Goal: Task Accomplishment & Management: Use online tool/utility

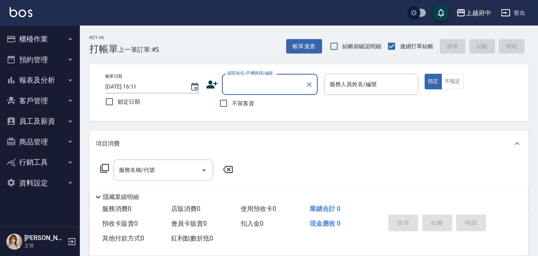
scroll to position [77, 0]
type input "ㄔ"
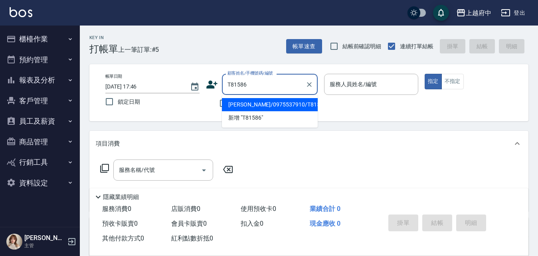
click at [258, 102] on li "[PERSON_NAME]/0975537910/T81586" at bounding box center [270, 104] width 96 height 13
type input "[PERSON_NAME]/0975537910/T81586"
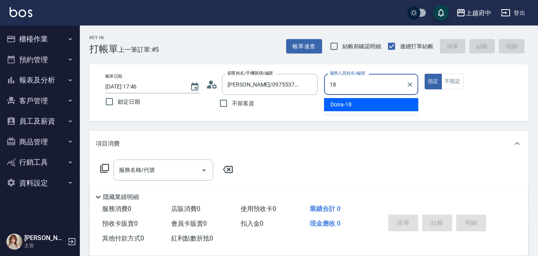
type input "Dona-18"
type button "true"
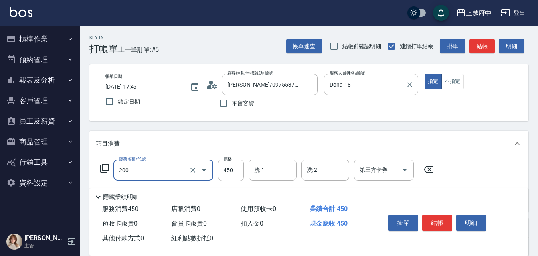
type input "有機洗髮(200)"
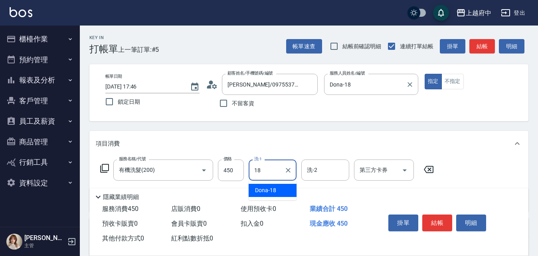
type input "Dona-18"
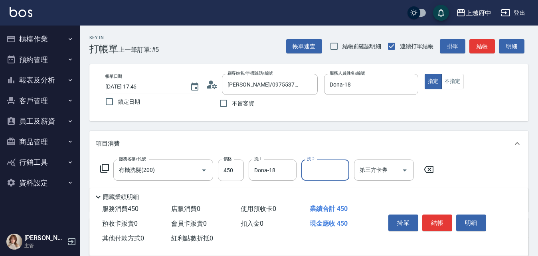
click at [480, 165] on div "服務名稱/代號 有機洗髮(200) 服務名稱/代號 價格 450 價格 洗-1 Dona-18 洗-1 洗-2 洗-2 第三方卡券 第三方卡券" at bounding box center [308, 184] width 439 height 55
click at [430, 223] on button "結帳" at bounding box center [437, 223] width 30 height 17
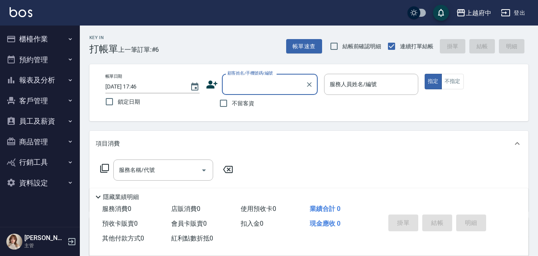
click at [210, 85] on icon at bounding box center [211, 85] width 11 height 8
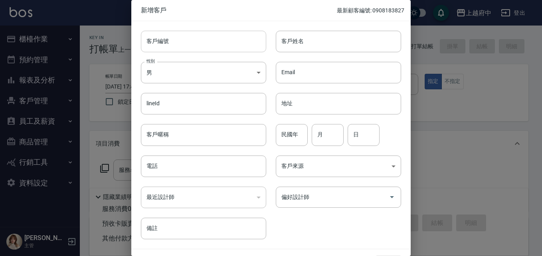
click at [178, 38] on input "客戶編號" at bounding box center [203, 42] width 125 height 22
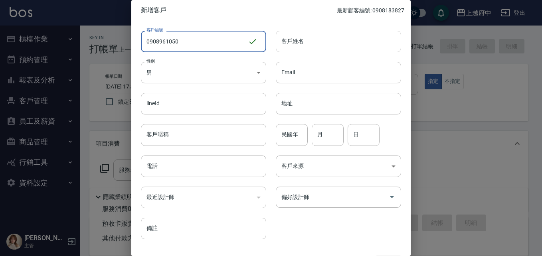
type input "0908961050"
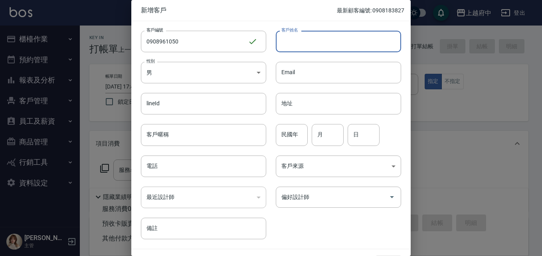
click at [347, 41] on input "客戶姓名" at bounding box center [338, 42] width 125 height 22
type input "5"
type input "[PERSON_NAME]"
click at [190, 79] on body "上越府中 登出 櫃檯作業 打帳單 帳單列表 掛單列表 營業儀表板 現金收支登錄 材料自購登錄 每日結帳 排班表 現場電腦打卡 預約管理 預約管理 單日預約紀錄…" at bounding box center [271, 195] width 542 height 390
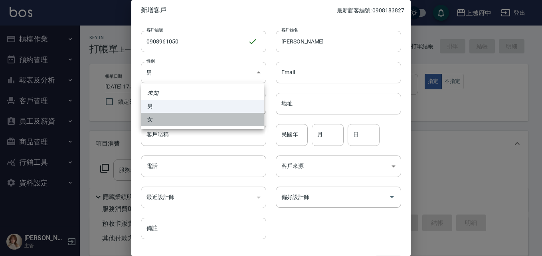
click at [166, 121] on li "女" at bounding box center [202, 119] width 123 height 13
type input "FEMALE"
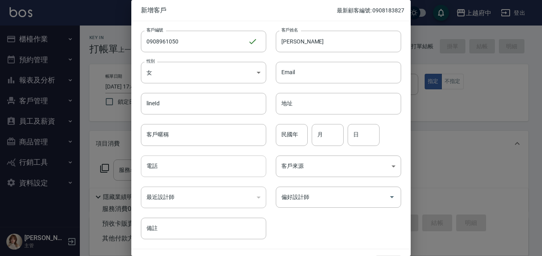
click at [169, 170] on input "電話" at bounding box center [203, 167] width 125 height 22
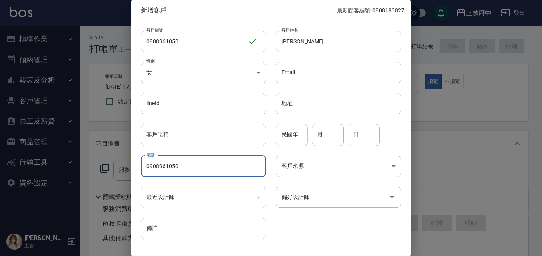
type input "0908961050"
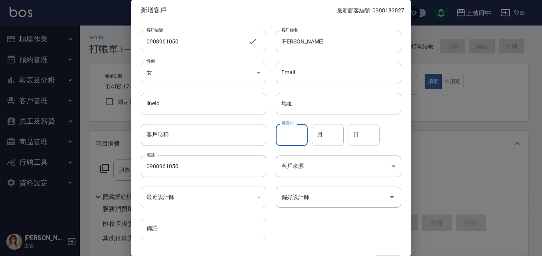
click at [298, 139] on input "民國年" at bounding box center [292, 135] width 32 height 22
type input "79"
type input "8"
click at [303, 217] on div "客戶編號 0908961050 ​ 客戶編號 客戶姓名 張筱琪 客戶姓名 性別 女 FEMALE 性別 Email Email lineId lineId 地…" at bounding box center [266, 130] width 270 height 218
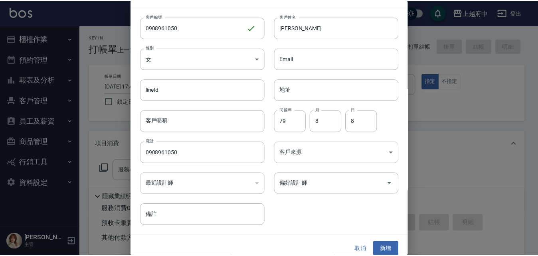
scroll to position [20, 0]
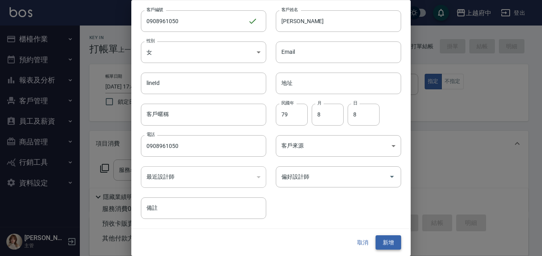
click at [389, 246] on button "新增" at bounding box center [389, 243] width 26 height 15
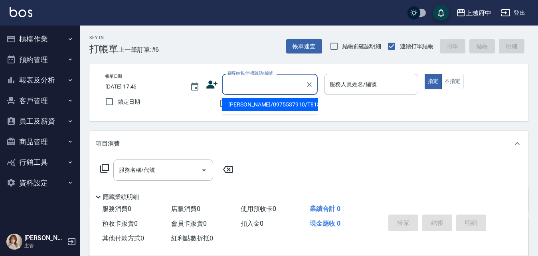
click at [239, 77] on div "顧客姓名/手機號碼/編號 顧客姓名/手機號碼/編號" at bounding box center [270, 84] width 96 height 21
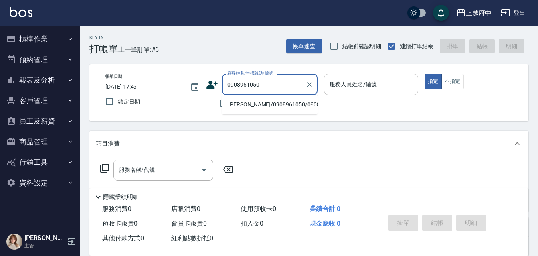
drag, startPoint x: 241, startPoint y: 114, endPoint x: 249, endPoint y: 111, distance: 8.6
click at [241, 111] on li "張筱琪/0908961050/0908961050" at bounding box center [270, 104] width 96 height 13
type input "張筱琪/0908961050/0908961050"
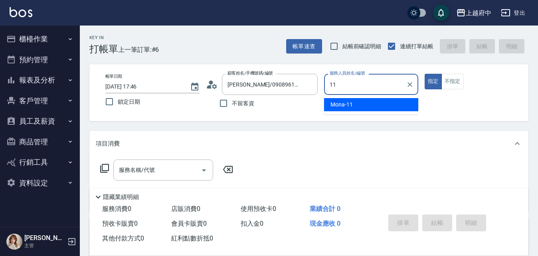
type input "Mona-11"
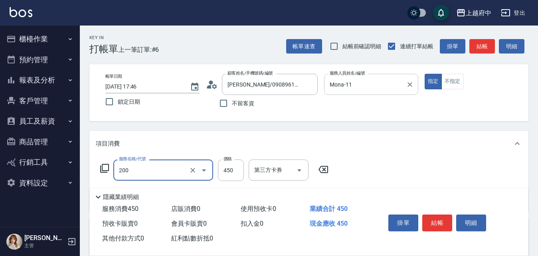
type input "有機洗髮(200)"
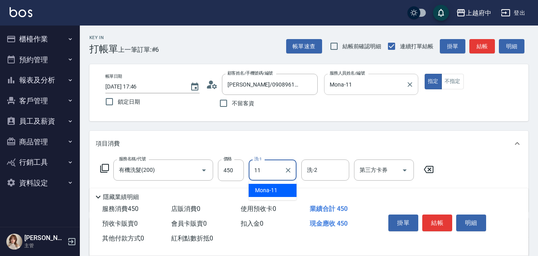
type input "Mona-11"
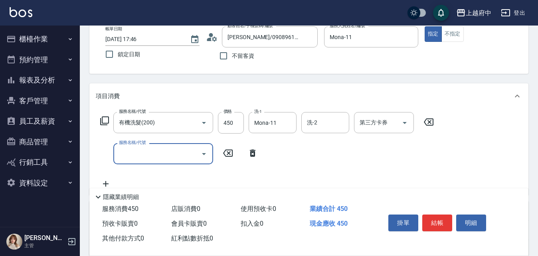
scroll to position [80, 0]
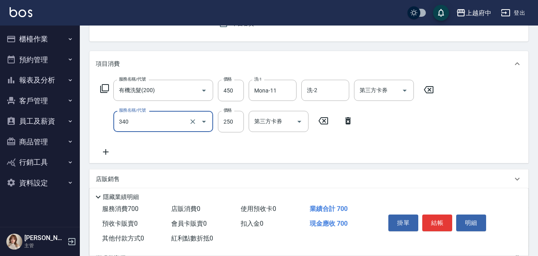
type input "剪髮(340)"
click at [298, 144] on div "服務名稱/代號 有機洗髮(200) 服務名稱/代號 價格 450 價格 洗-1 Mona-11 洗-1 洗-2 洗-2 第三方卡券 第三方卡券 服務名稱/代號…" at bounding box center [267, 118] width 343 height 77
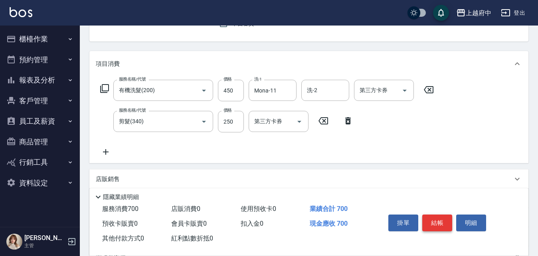
click at [436, 225] on button "結帳" at bounding box center [437, 223] width 30 height 17
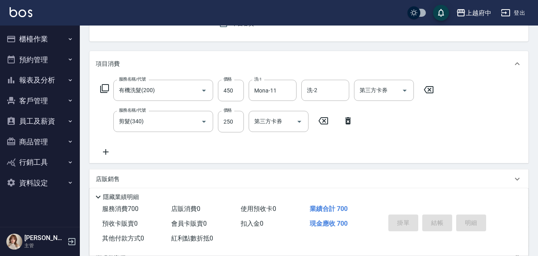
type input "2025/10/07 17:48"
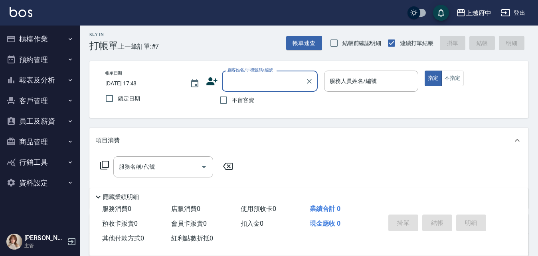
scroll to position [0, 0]
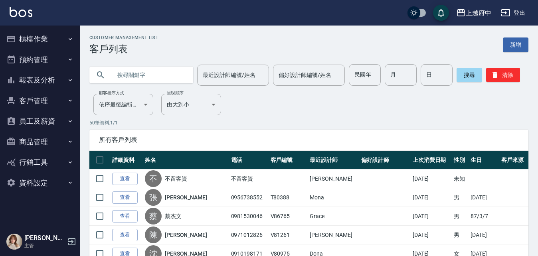
click at [158, 69] on input "text" at bounding box center [149, 75] width 75 height 22
type input "0955054492"
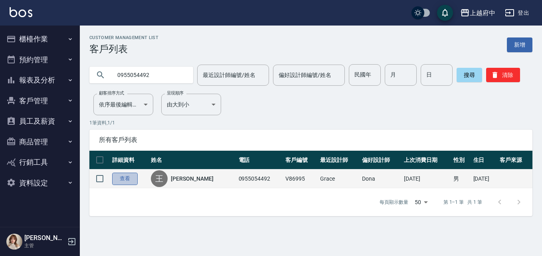
click at [120, 177] on link "查看" at bounding box center [125, 179] width 26 height 12
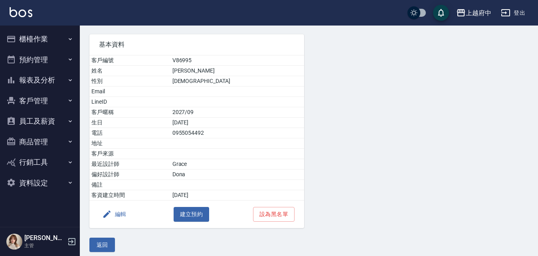
scroll to position [58, 0]
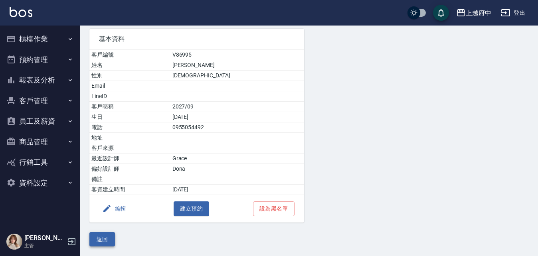
click at [111, 236] on button "返回" at bounding box center [102, 239] width 26 height 15
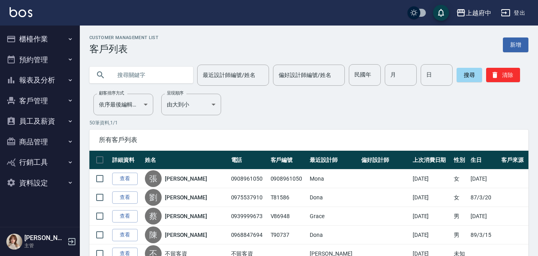
click at [158, 75] on input "text" at bounding box center [149, 75] width 75 height 22
type input "0955337431"
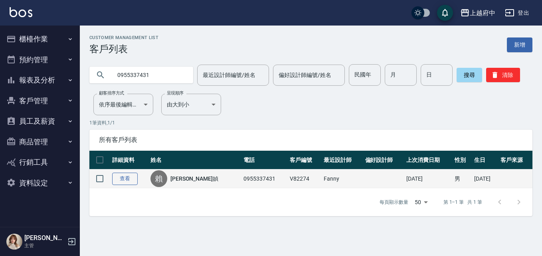
click at [133, 180] on link "查看" at bounding box center [125, 179] width 26 height 12
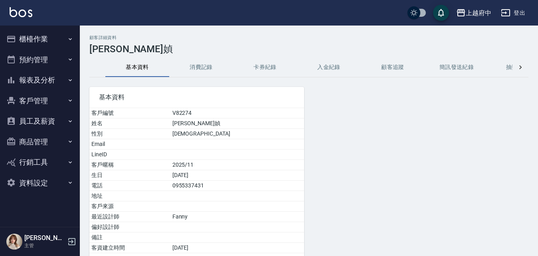
click at [24, 96] on button "客戶管理" at bounding box center [39, 101] width 73 height 21
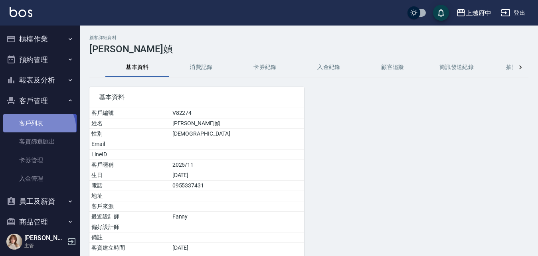
click at [32, 130] on link "客戶列表" at bounding box center [39, 123] width 73 height 18
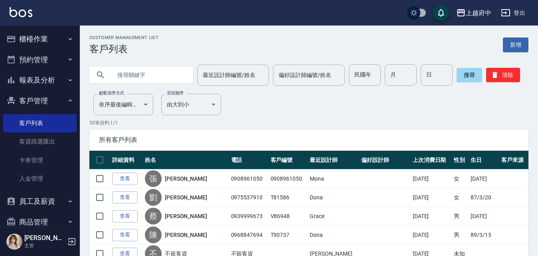
click at [142, 70] on input "text" at bounding box center [149, 75] width 75 height 22
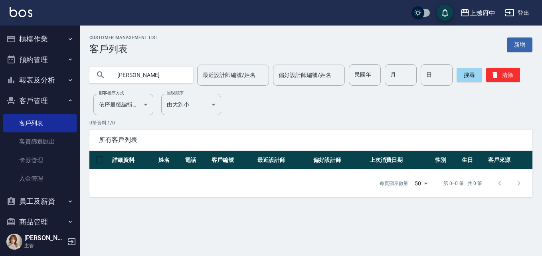
click at [137, 78] on input "盈禎" at bounding box center [149, 75] width 75 height 22
type input "盈"
click at [466, 76] on button "搜尋" at bounding box center [470, 75] width 26 height 14
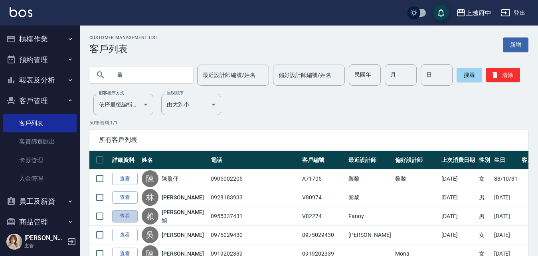
click at [134, 217] on link "查看" at bounding box center [125, 216] width 26 height 12
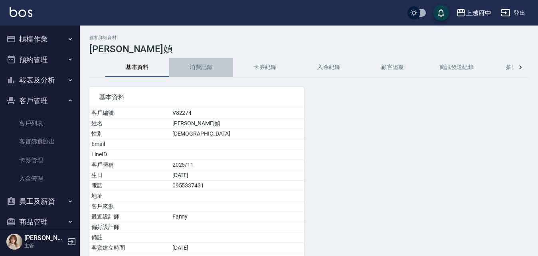
click at [198, 64] on button "消費記錄" at bounding box center [201, 67] width 64 height 19
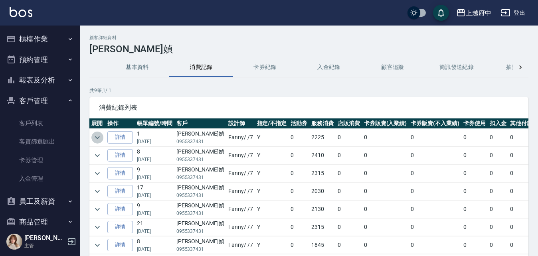
click at [101, 137] on icon "expand row" at bounding box center [98, 138] width 10 height 10
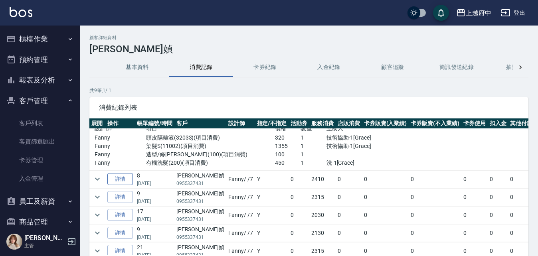
scroll to position [40, 0]
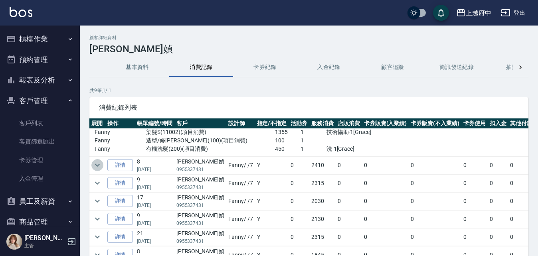
click at [95, 165] on icon "expand row" at bounding box center [98, 166] width 10 height 10
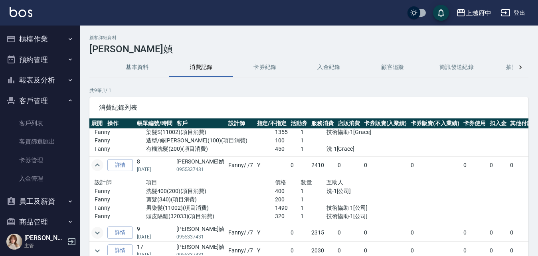
click at [99, 233] on icon "expand row" at bounding box center [98, 233] width 10 height 10
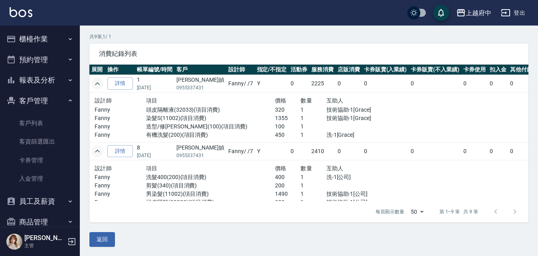
scroll to position [54, 0]
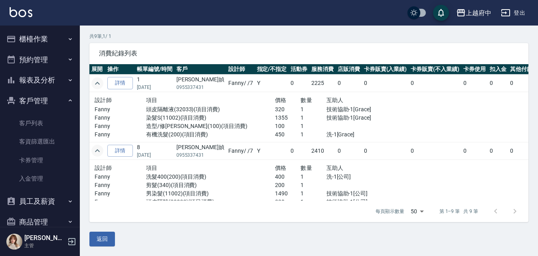
drag, startPoint x: 22, startPoint y: 8, endPoint x: 0, endPoint y: 228, distance: 221.5
drag, startPoint x: 0, startPoint y: 228, endPoint x: 266, endPoint y: 38, distance: 327.4
click at [259, 39] on p "共 9 筆, 1 / 1" at bounding box center [308, 36] width 439 height 7
drag, startPoint x: 264, startPoint y: 117, endPoint x: 281, endPoint y: 116, distance: 17.2
click at [281, 116] on p "1355" at bounding box center [288, 118] width 26 height 8
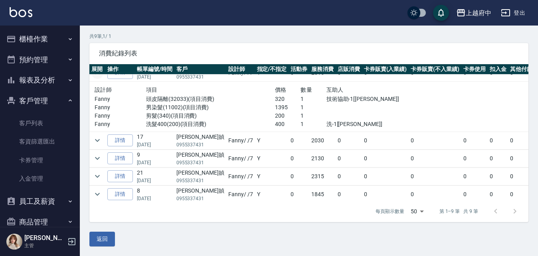
scroll to position [160, 0]
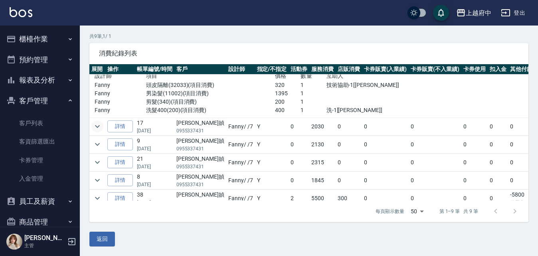
click at [99, 126] on icon "expand row" at bounding box center [97, 126] width 5 height 3
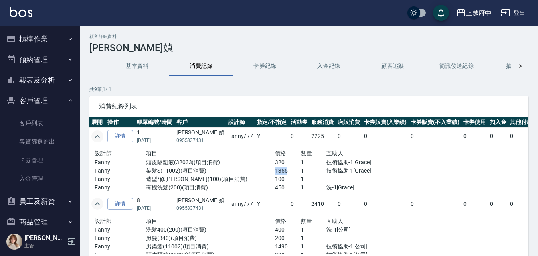
scroll to position [0, 0]
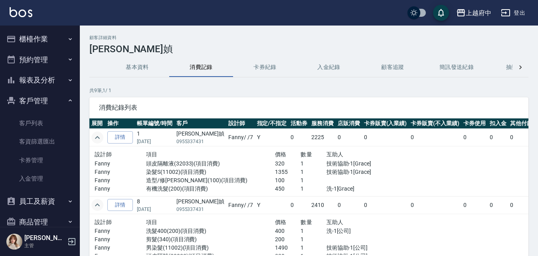
click at [148, 56] on div "顧客詳細資料 賴盈媜 基本資料 消費記錄 卡券紀錄 入金紀錄 顧客追蹤 簡訊發送紀錄 抽獎券紀錄 共 9 筆, 1 / 1 消費紀錄列表 展開 操作 帳單編號…" at bounding box center [309, 168] width 458 height 266
click at [142, 75] on button "基本資料" at bounding box center [137, 67] width 64 height 19
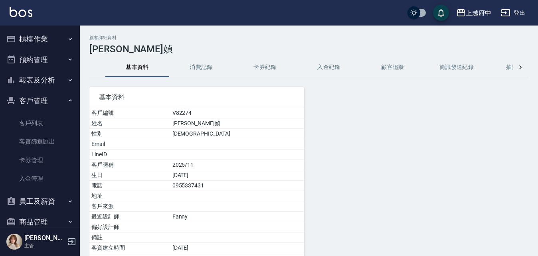
click at [208, 71] on button "消費記錄" at bounding box center [201, 67] width 64 height 19
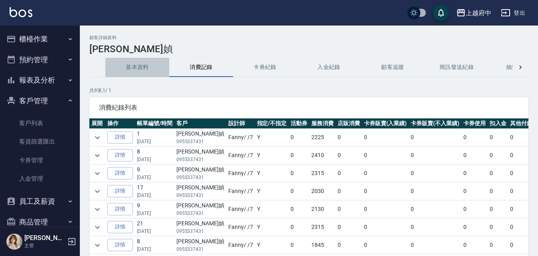
click at [147, 63] on button "基本資料" at bounding box center [137, 67] width 64 height 19
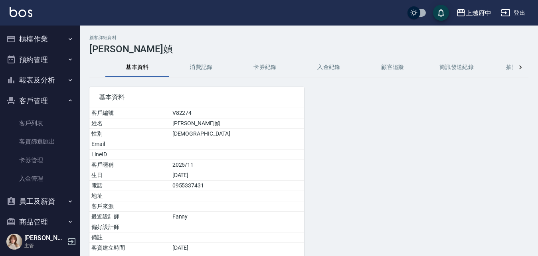
click at [205, 68] on button "消費記錄" at bounding box center [201, 67] width 64 height 19
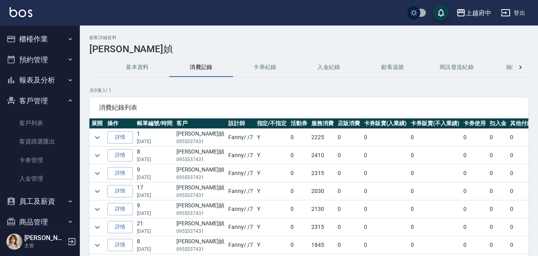
click at [139, 59] on button "基本資料" at bounding box center [137, 67] width 64 height 19
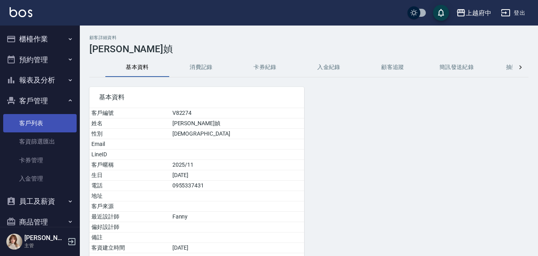
click at [35, 122] on link "客戶列表" at bounding box center [39, 123] width 73 height 18
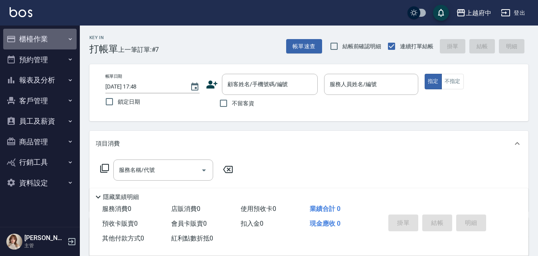
click at [36, 40] on button "櫃檯作業" at bounding box center [39, 39] width 73 height 21
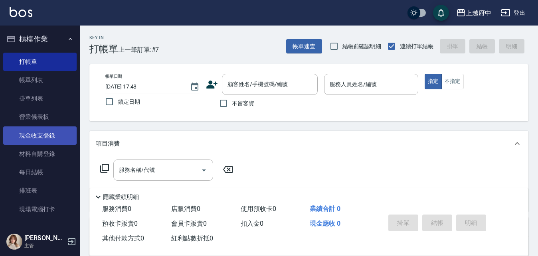
click at [40, 134] on link "現金收支登錄" at bounding box center [39, 136] width 73 height 18
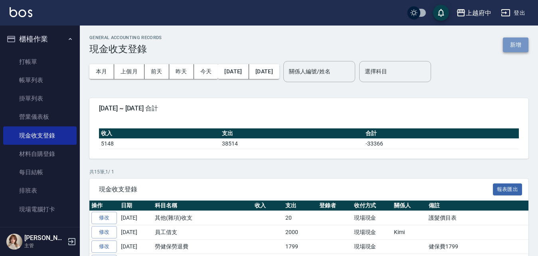
click at [525, 40] on button "新增" at bounding box center [516, 45] width 26 height 15
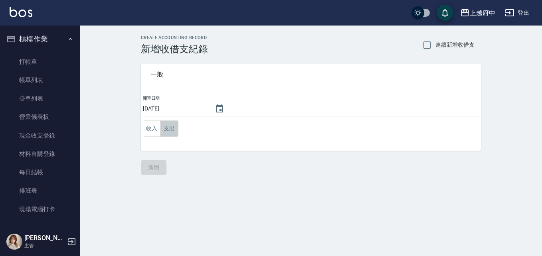
click at [166, 126] on button "支出" at bounding box center [170, 129] width 18 height 16
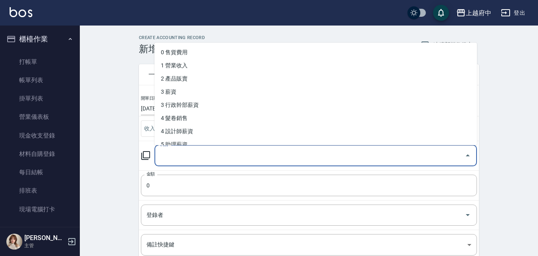
click at [179, 159] on input "科目" at bounding box center [309, 156] width 303 height 14
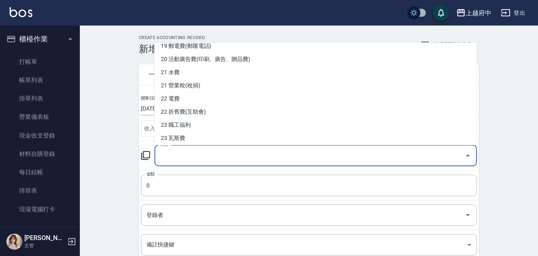
scroll to position [319, 0]
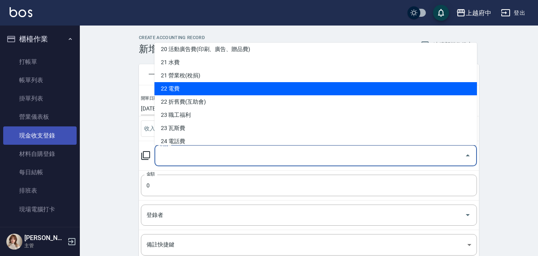
drag, startPoint x: 38, startPoint y: 135, endPoint x: 41, endPoint y: 140, distance: 5.0
click at [38, 135] on link "現金收支登錄" at bounding box center [39, 136] width 73 height 18
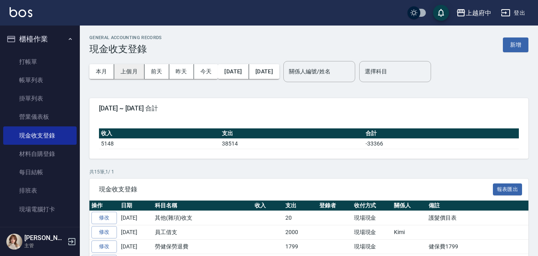
click at [132, 69] on button "上個月" at bounding box center [129, 71] width 30 height 15
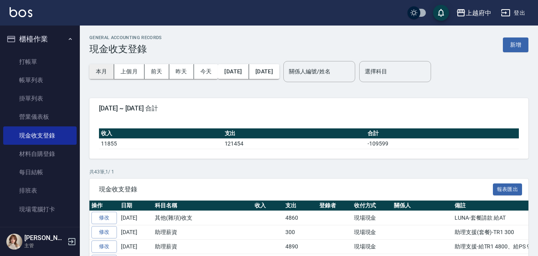
click at [105, 68] on button "本月" at bounding box center [101, 71] width 25 height 15
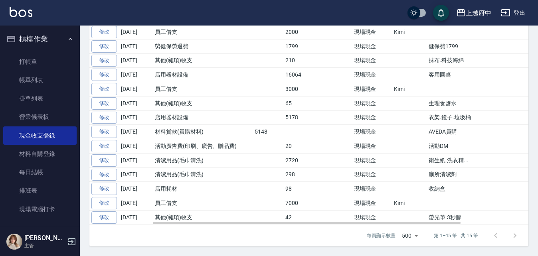
scroll to position [121, 0]
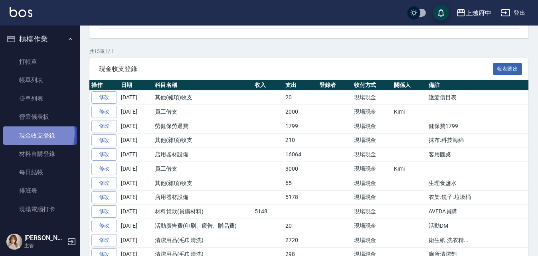
click at [24, 133] on link "現金收支登錄" at bounding box center [39, 136] width 73 height 18
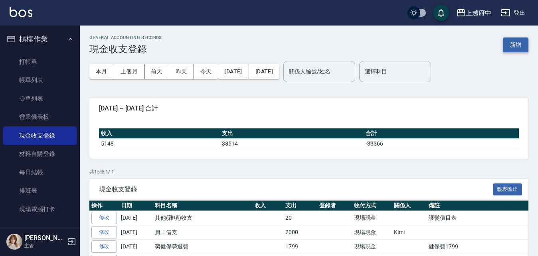
click at [514, 42] on button "新增" at bounding box center [516, 45] width 26 height 15
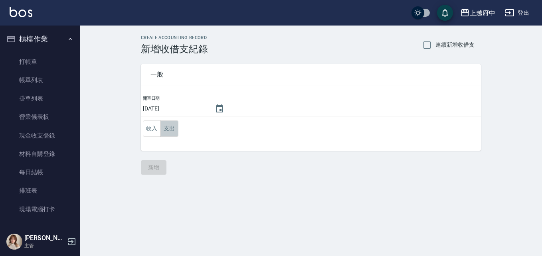
click at [166, 131] on button "支出" at bounding box center [170, 129] width 18 height 16
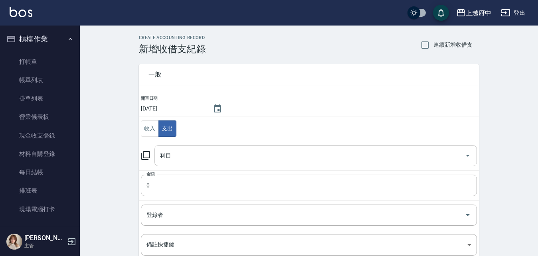
click at [238, 153] on input "科目" at bounding box center [309, 156] width 303 height 14
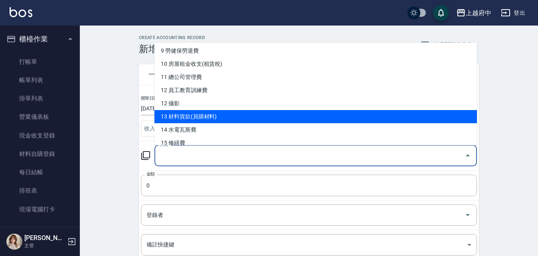
scroll to position [200, 0]
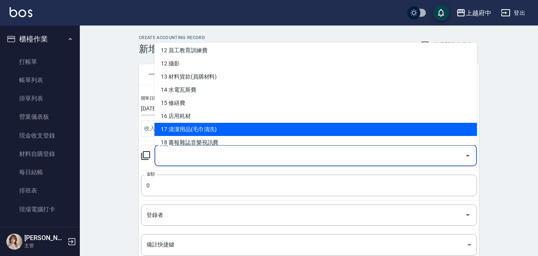
click at [198, 130] on li "17 清潔用品(毛巾清洗)" at bounding box center [316, 129] width 323 height 13
type input "17 清潔用品(毛巾清洗)"
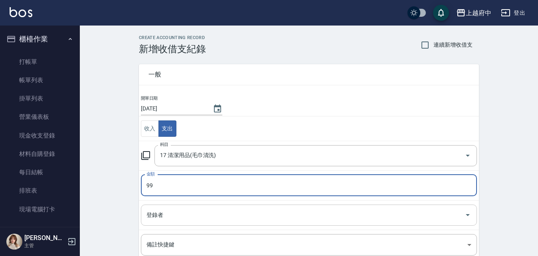
type input "99"
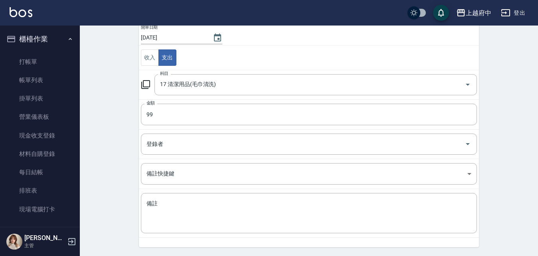
scroll to position [80, 0]
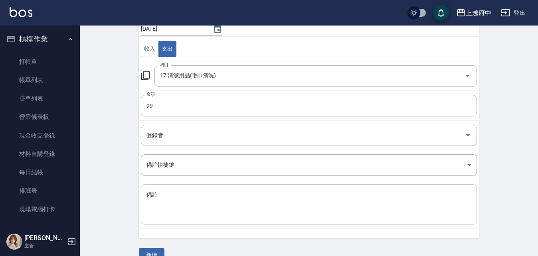
click at [171, 215] on textarea "備註" at bounding box center [309, 204] width 325 height 27
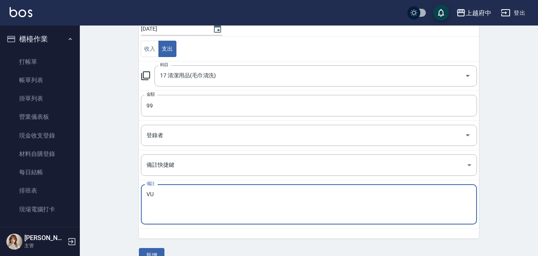
type textarea "V"
type textarea "客袍洗衣袋"
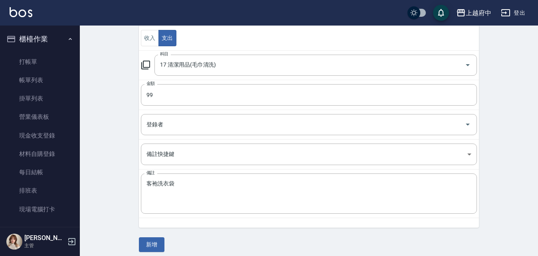
scroll to position [96, 0]
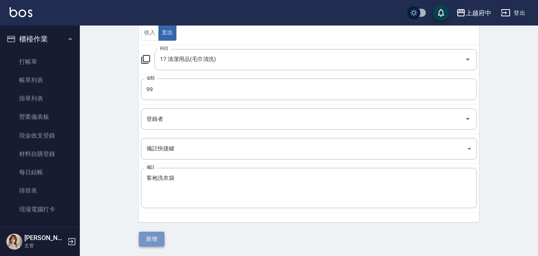
click at [152, 240] on button "新增" at bounding box center [152, 239] width 26 height 15
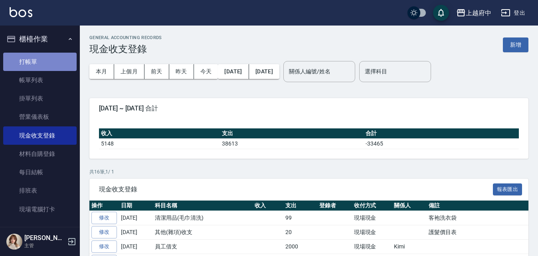
click at [46, 62] on link "打帳單" at bounding box center [39, 62] width 73 height 18
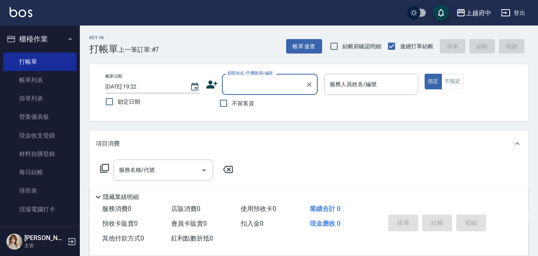
type input "ㄒ"
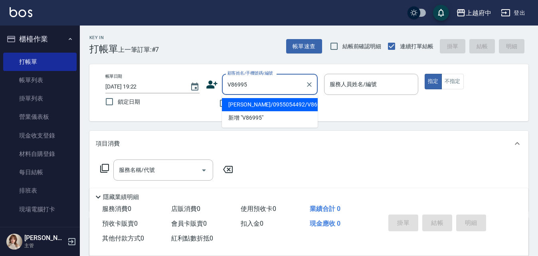
click at [265, 110] on li "王胤慈/0955054492/V86995" at bounding box center [270, 104] width 96 height 13
type input "王胤慈/0955054492/V86995"
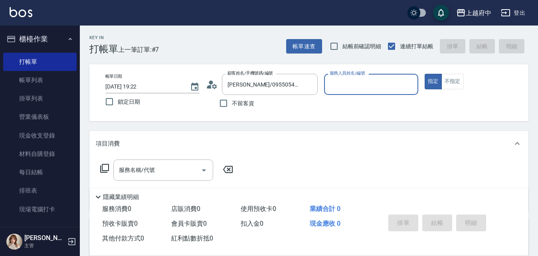
type input "Dona-18"
click at [406, 79] on div at bounding box center [409, 84] width 10 height 21
click at [411, 86] on icon "Clear" at bounding box center [410, 85] width 8 height 8
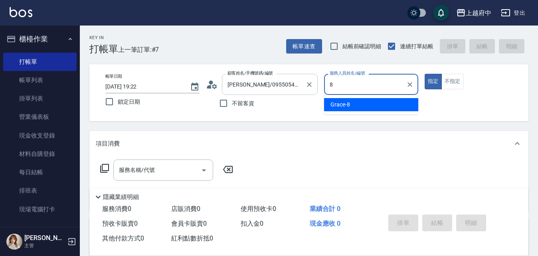
type input "Grace-8"
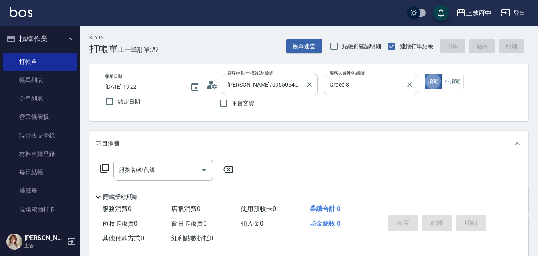
type button "true"
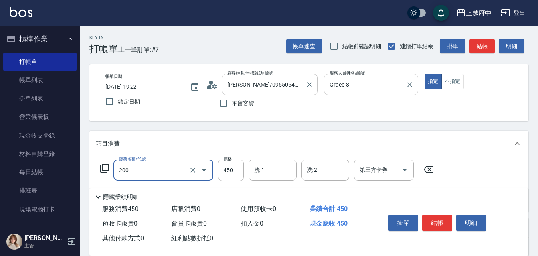
type input "有機洗髮(200)"
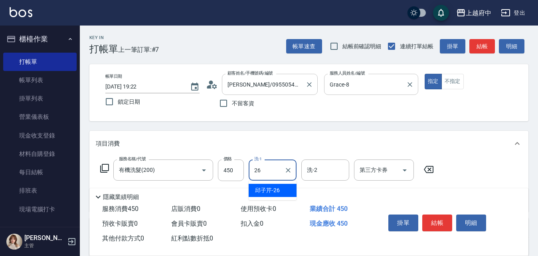
type input "[PERSON_NAME]-26"
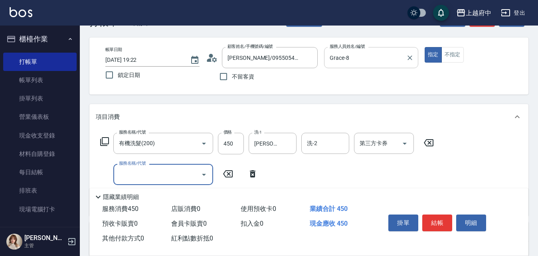
scroll to position [40, 0]
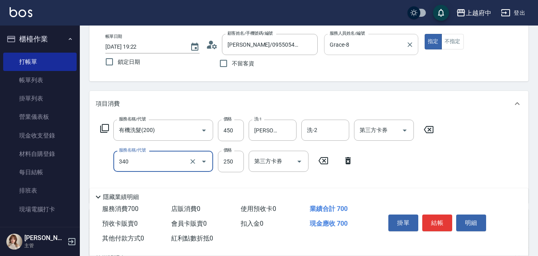
type input "剪髮(340)"
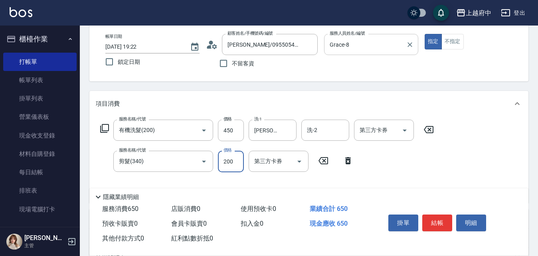
type input "200"
click at [408, 170] on div "服務名稱/代號 有機洗髮(200) 服務名稱/代號 價格 450 價格 洗-1 [PERSON_NAME]-26 洗-1 洗-2 洗-2 第三方卡券 第三方卡…" at bounding box center [267, 158] width 343 height 77
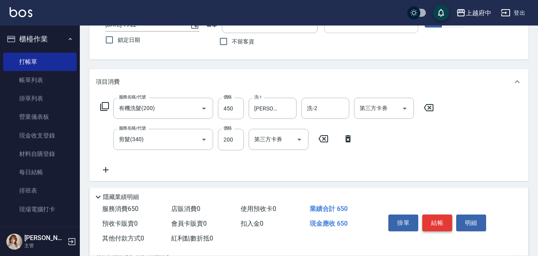
scroll to position [80, 0]
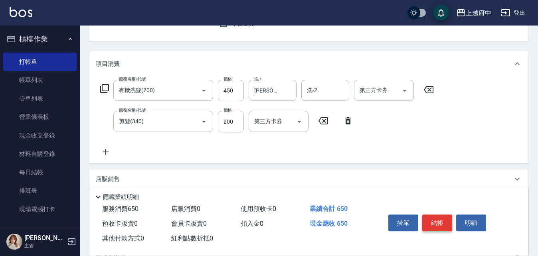
click at [436, 216] on button "結帳" at bounding box center [437, 223] width 30 height 17
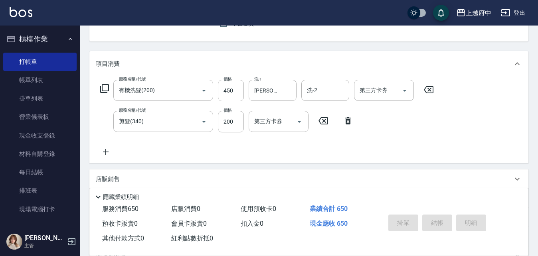
type input "2025/10/07 19:27"
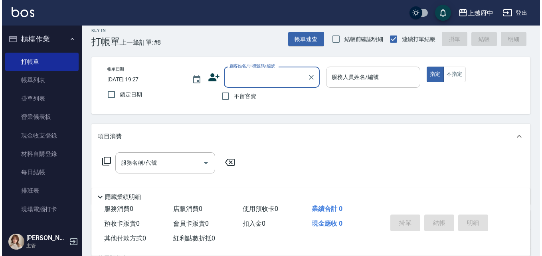
scroll to position [0, 0]
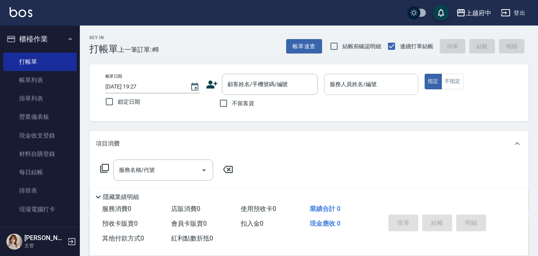
click at [212, 85] on icon at bounding box center [211, 85] width 11 height 8
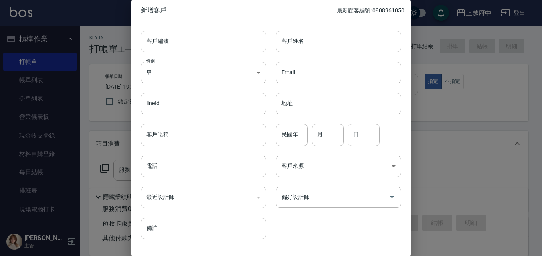
click at [194, 39] on input "客戶編號" at bounding box center [203, 42] width 125 height 22
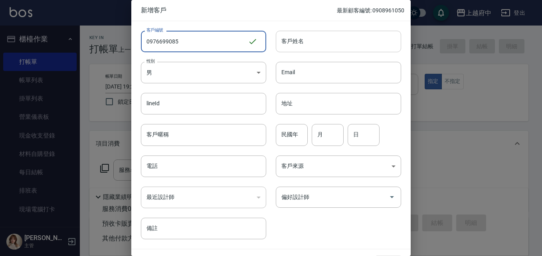
type input "0976699085"
click at [315, 42] on input "客戶姓名" at bounding box center [338, 42] width 125 height 22
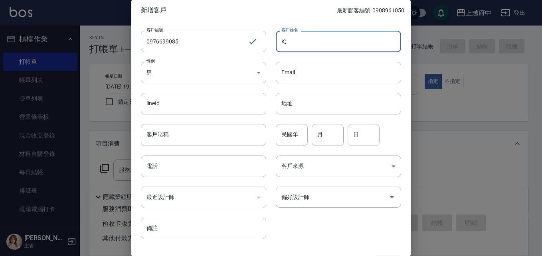
type input "K"
type input "王震羽"
click at [176, 168] on input "電話" at bounding box center [203, 167] width 125 height 22
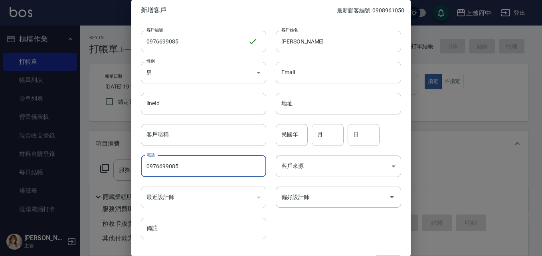
type input "0976699085"
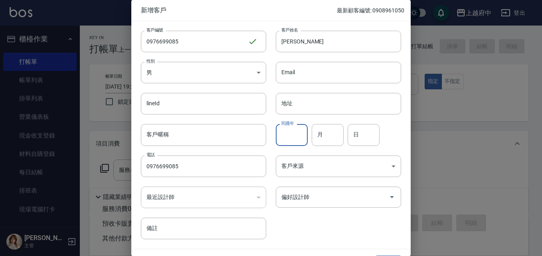
click at [292, 134] on input "民國年" at bounding box center [292, 135] width 32 height 22
type input "87"
type input "8"
type input "27"
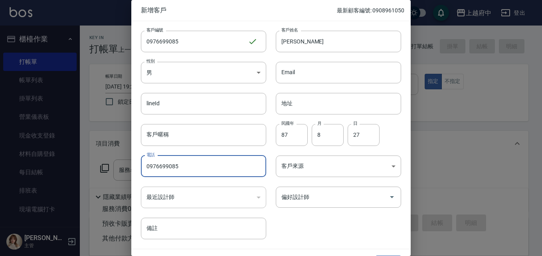
click at [337, 225] on div "客戶編號 0976699085 ​ 客戶編號 客戶姓名 王震羽 客戶姓名 性別 男 MALE 性別 Email Email lineId lineId 地址 …" at bounding box center [266, 130] width 270 height 218
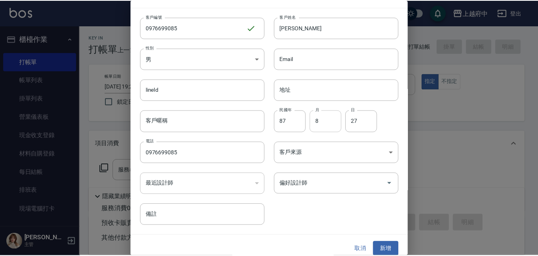
scroll to position [20, 0]
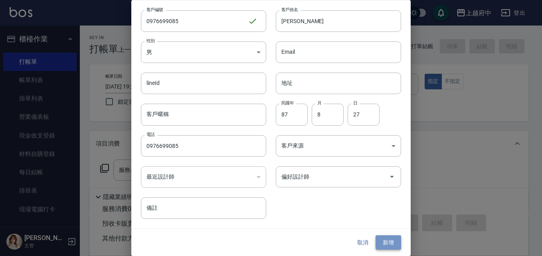
click at [391, 244] on button "新增" at bounding box center [389, 243] width 26 height 15
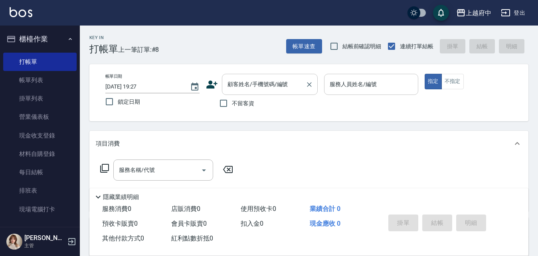
click at [252, 86] on input "顧客姓名/手機號碼/編號" at bounding box center [264, 84] width 77 height 14
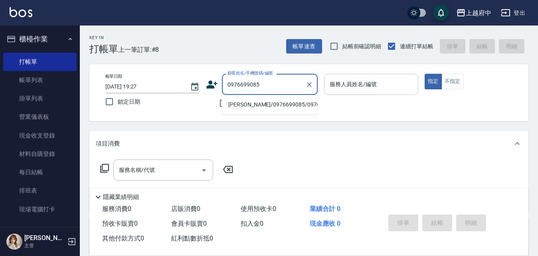
click at [274, 104] on li "王震羽/0976699085/0976699085" at bounding box center [270, 104] width 96 height 13
type input "王震羽/0976699085/0976699085"
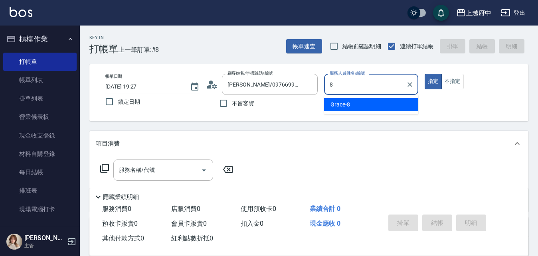
type input "Grace-8"
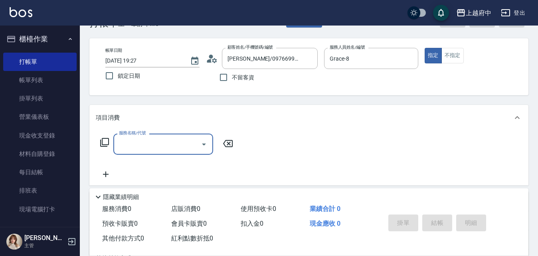
scroll to position [40, 0]
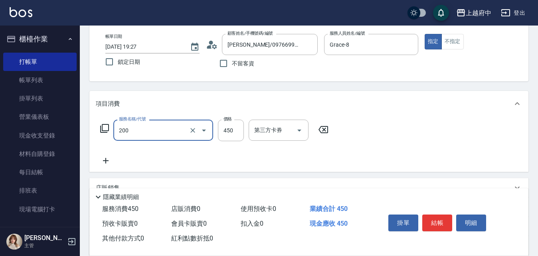
type input "有機洗髮(200)"
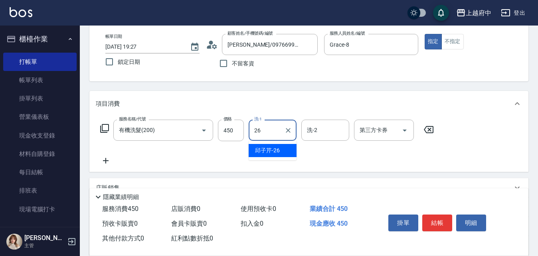
type input "邱子芹-26"
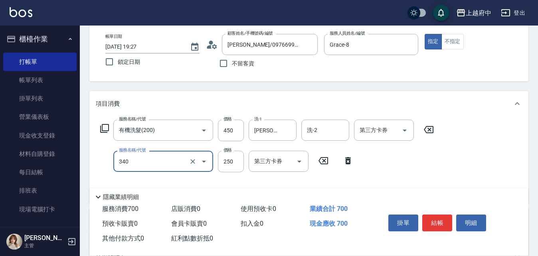
type input "剪髮(340)"
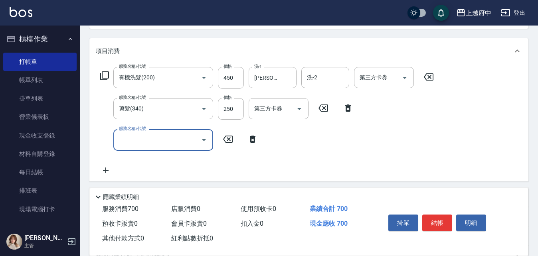
scroll to position [120, 0]
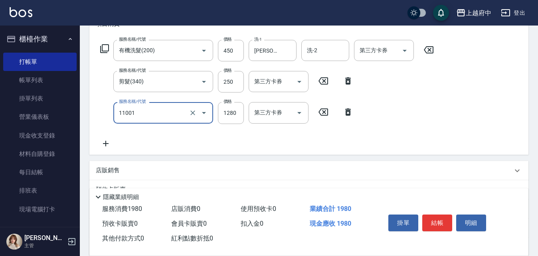
type input "燙髮S(11001)"
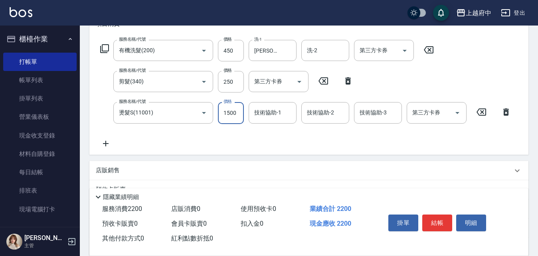
type input "1500"
click at [288, 117] on input "技術協助-1" at bounding box center [272, 113] width 41 height 14
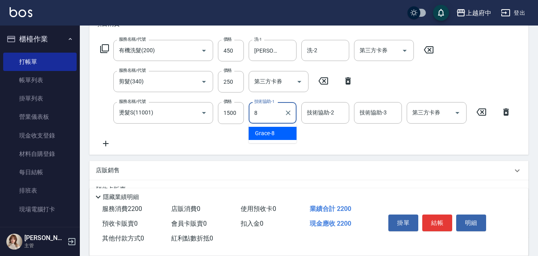
type input "Grace-8"
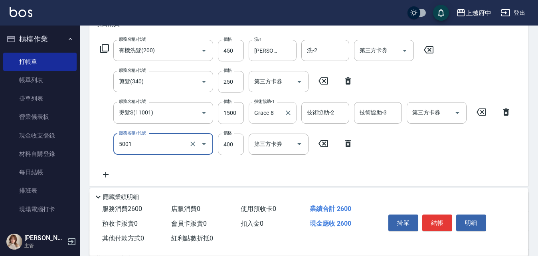
type input "側邊壓貼(5001)"
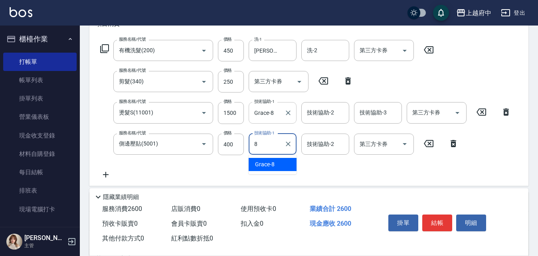
type input "Grace-8"
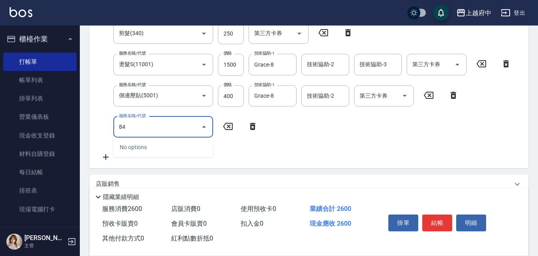
scroll to position [200, 0]
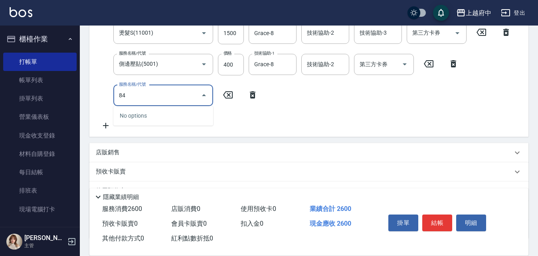
type input "8"
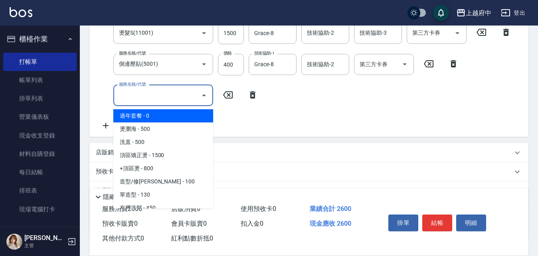
type input "8"
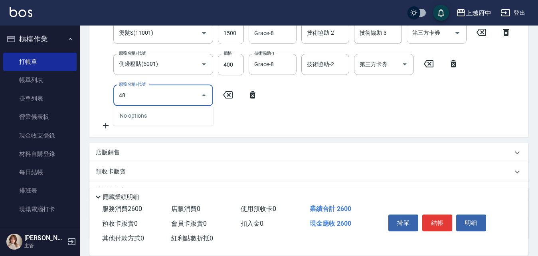
type input "4"
type input "蘆薈敷膜(83203)"
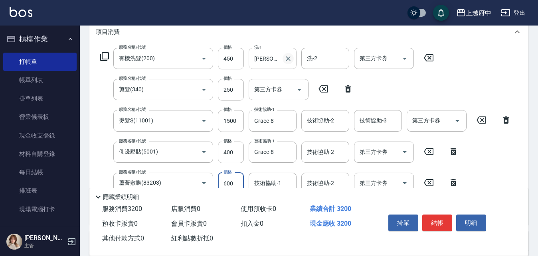
scroll to position [130, 0]
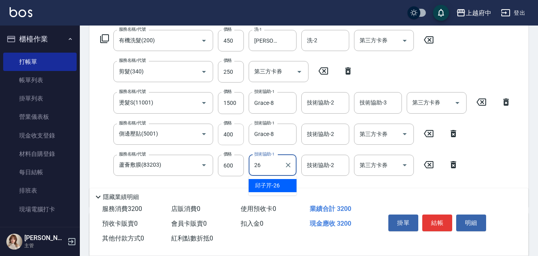
type input "邱子芹-26"
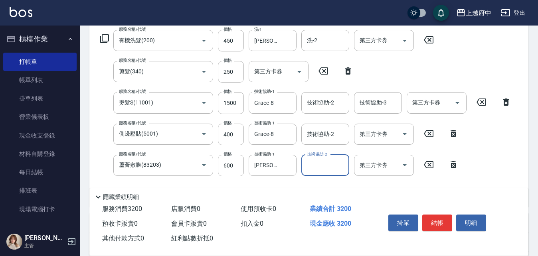
drag, startPoint x: 489, startPoint y: 163, endPoint x: 492, endPoint y: 160, distance: 4.6
click at [489, 162] on div "服務名稱/代號 有機洗髮(200) 服務名稱/代號 價格 450 價格 洗-1 邱子芹-26 洗-1 洗-2 洗-2 第三方卡券 第三方卡券 服務名稱/代號 …" at bounding box center [306, 115] width 420 height 171
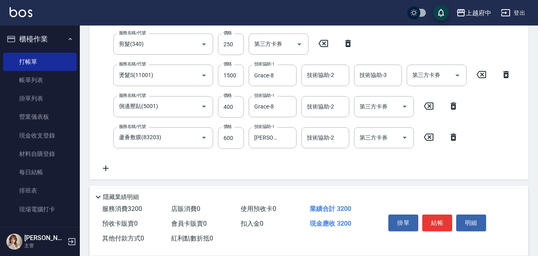
scroll to position [170, 0]
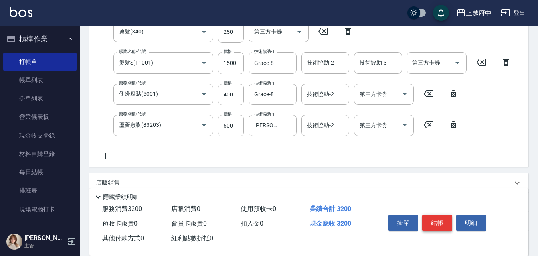
click at [442, 215] on button "結帳" at bounding box center [437, 223] width 30 height 17
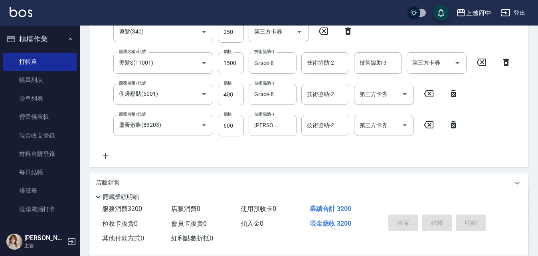
type input "2025/10/07 19:29"
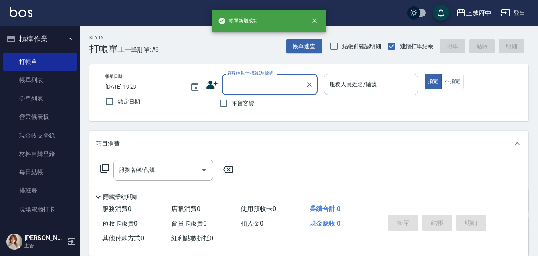
scroll to position [0, 0]
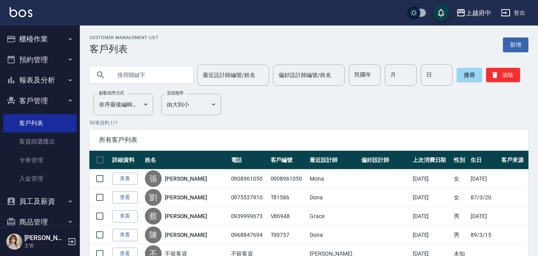
click at [151, 71] on input "text" at bounding box center [149, 75] width 75 height 22
paste input "0976126941"
type input "0976126941"
click at [466, 77] on button "搜尋" at bounding box center [470, 75] width 26 height 14
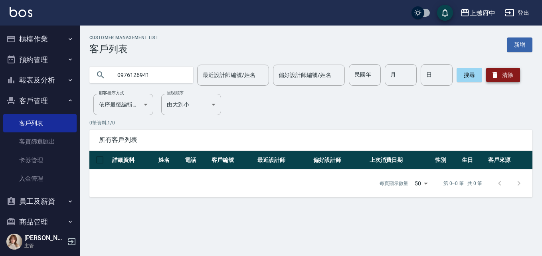
click at [509, 75] on button "清除" at bounding box center [503, 75] width 34 height 14
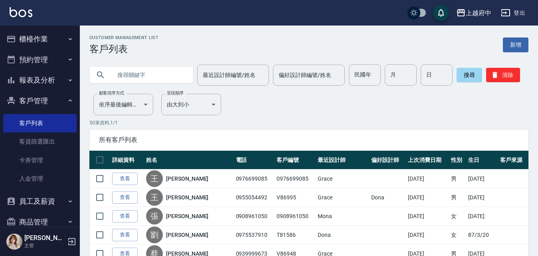
click at [159, 73] on input "text" at bounding box center [149, 75] width 75 height 22
type input "0935901180"
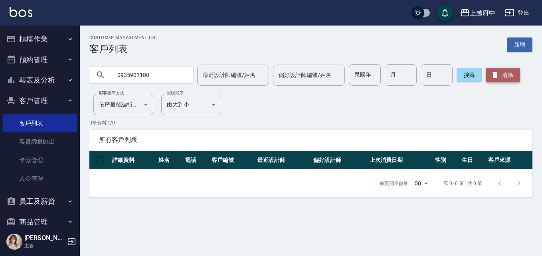
click at [515, 75] on button "清除" at bounding box center [503, 75] width 34 height 14
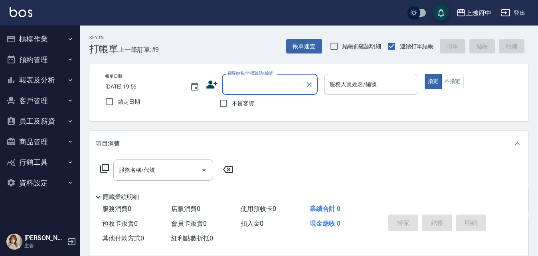
type input "ㄔ"
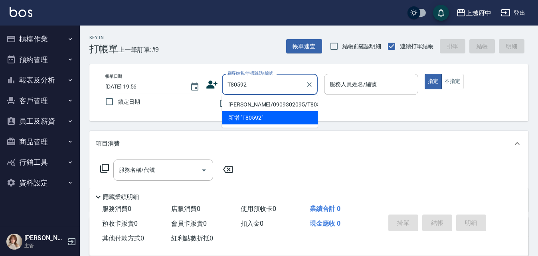
click at [275, 101] on li "[PERSON_NAME]/0909302095/T80592" at bounding box center [270, 104] width 96 height 13
type input "[PERSON_NAME]/0909302095/T80592"
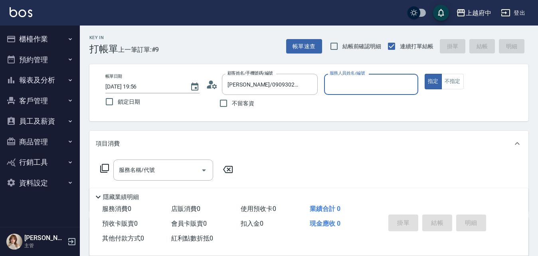
type input "黎黎-3"
click at [410, 84] on icon "Clear" at bounding box center [410, 84] width 5 height 5
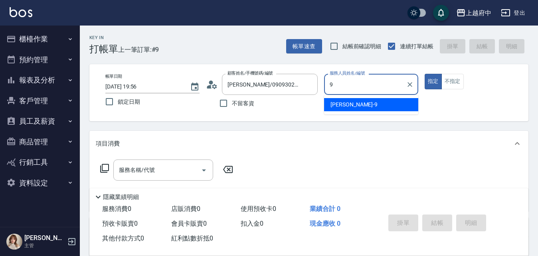
type input "[PERSON_NAME]-9"
type button "true"
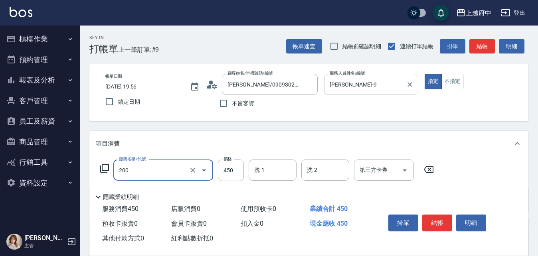
type input "有機洗髮(200)"
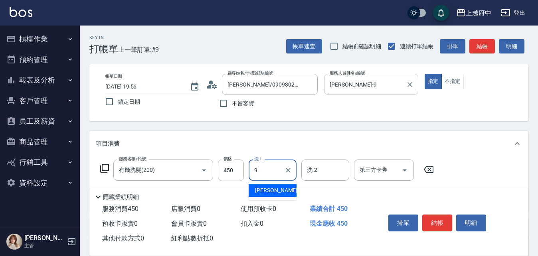
type input "David-9"
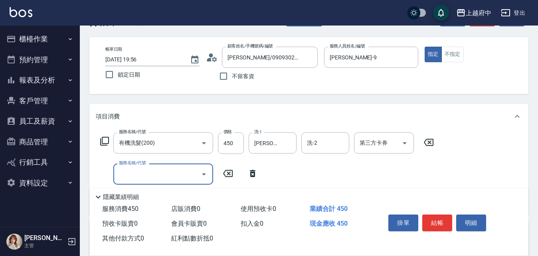
scroll to position [40, 0]
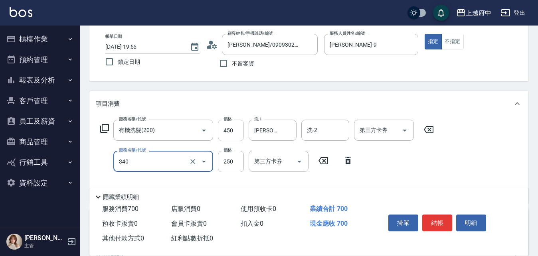
type input "剪髮(340)"
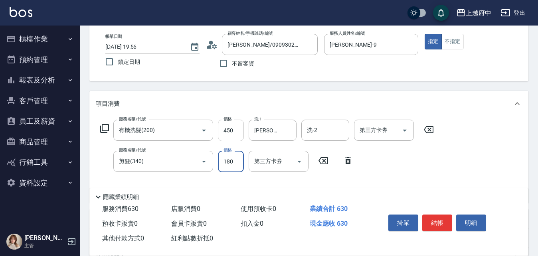
type input "180"
click at [434, 169] on div "服務名稱/代號 有機洗髮(200) 服務名稱/代號 價格 450 價格 洗-1 David-9 洗-1 洗-2 洗-2 第三方卡券 第三方卡券 服務名稱/代號…" at bounding box center [267, 158] width 343 height 77
click at [432, 218] on button "結帳" at bounding box center [437, 223] width 30 height 17
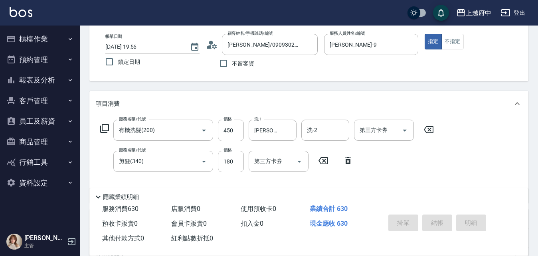
type input "2025/10/07 19:57"
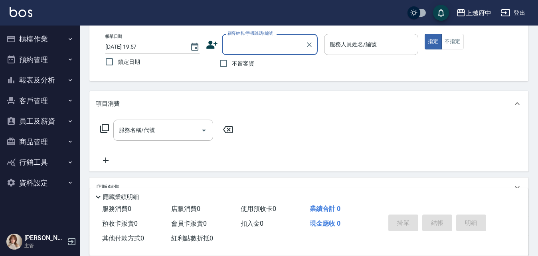
drag, startPoint x: 224, startPoint y: 65, endPoint x: 241, endPoint y: 63, distance: 16.9
click at [224, 65] on input "不留客資" at bounding box center [223, 63] width 17 height 17
checkbox input "true"
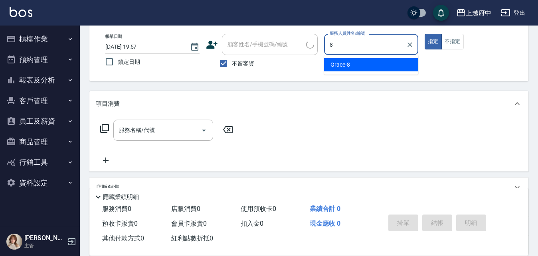
type input "Grace-8"
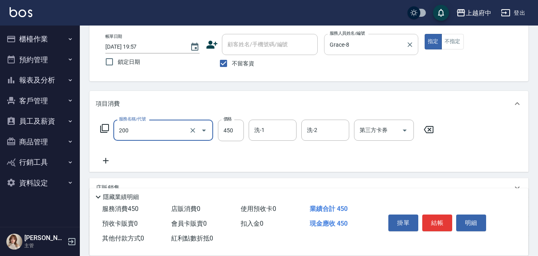
type input "有機洗髮(200)"
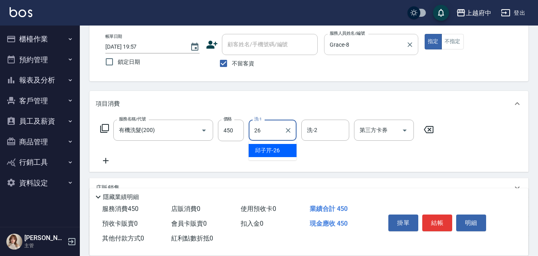
type input "邱子芹-26"
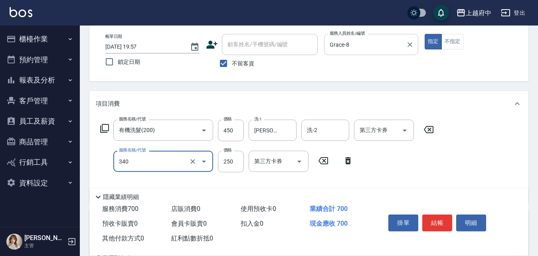
type input "剪髮(340)"
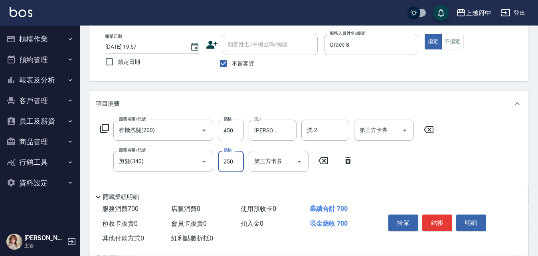
click at [390, 158] on div "服務名稱/代號 有機洗髮(200) 服務名稱/代號 價格 450 價格 洗-1 邱子芹-26 洗-1 洗-2 洗-2 第三方卡券 第三方卡券 服務名稱/代號 …" at bounding box center [267, 158] width 343 height 77
click at [436, 220] on button "結帳" at bounding box center [437, 223] width 30 height 17
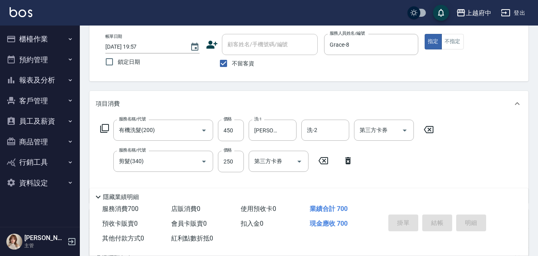
type input "2025/10/07 20:02"
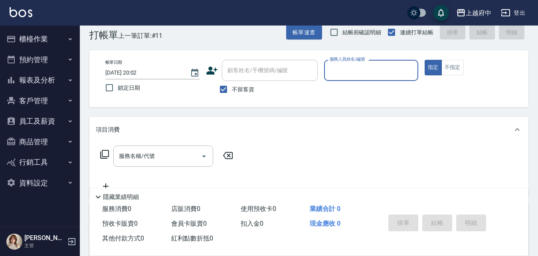
scroll to position [0, 0]
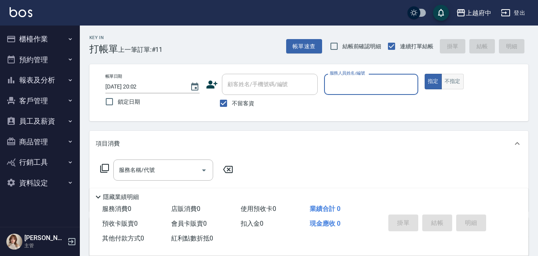
click at [456, 77] on button "不指定" at bounding box center [453, 82] width 22 height 16
drag, startPoint x: 224, startPoint y: 103, endPoint x: 247, endPoint y: 91, distance: 25.7
click at [223, 101] on input "不留客資" at bounding box center [223, 103] width 17 height 17
checkbox input "false"
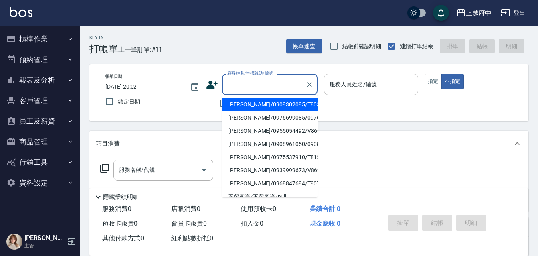
click at [257, 80] on input "顧客姓名/手機號碼/編號" at bounding box center [264, 84] width 77 height 14
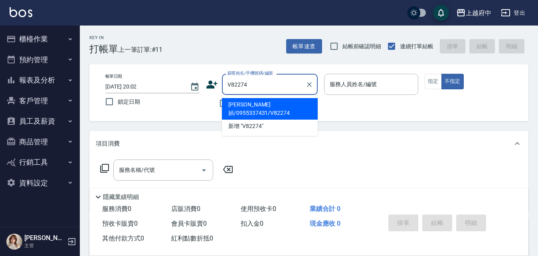
click at [257, 105] on li "賴盈媜/0955337431/V82274" at bounding box center [270, 109] width 96 height 22
type input "賴盈媜/0955337431/V82274"
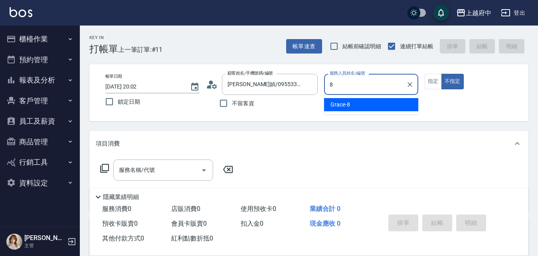
type input "Grace-8"
type button "false"
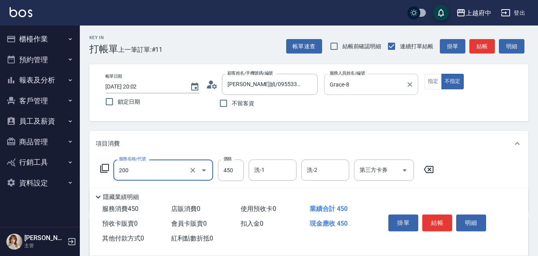
type input "有機洗髮(200)"
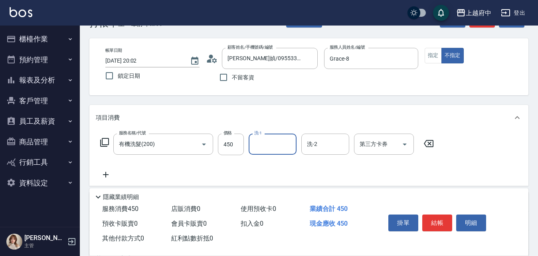
scroll to position [40, 0]
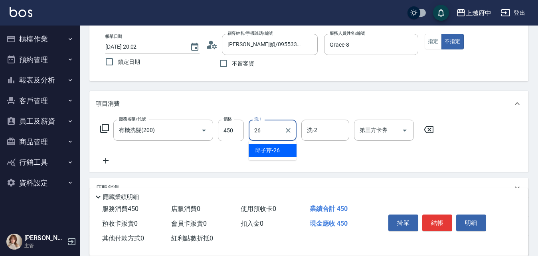
type input "邱子芹-26"
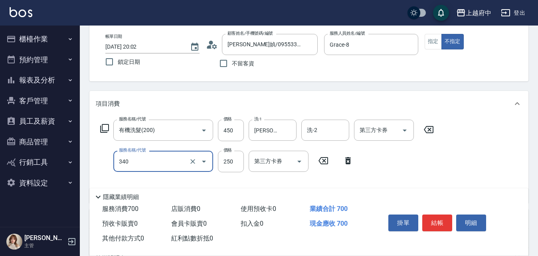
type input "剪髮(340)"
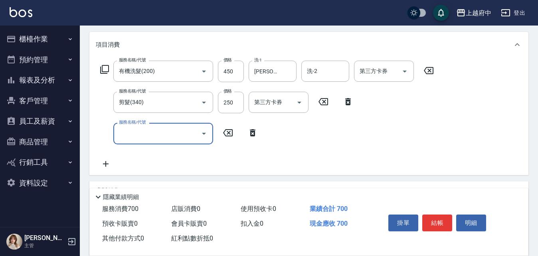
scroll to position [120, 0]
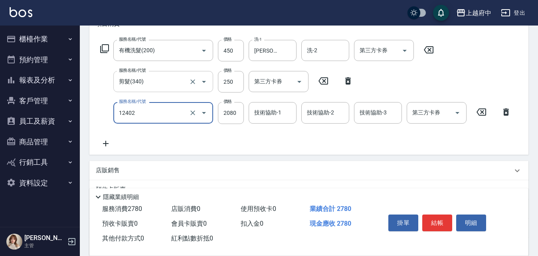
type input "染髮M(12402)"
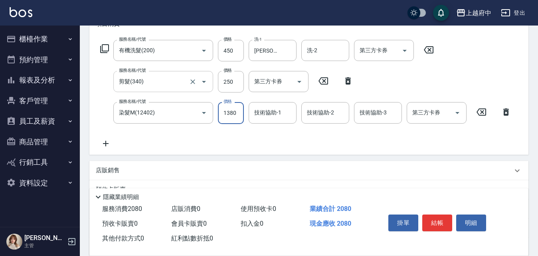
type input "1380"
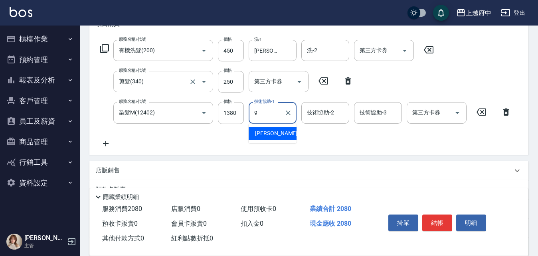
type input "David-9"
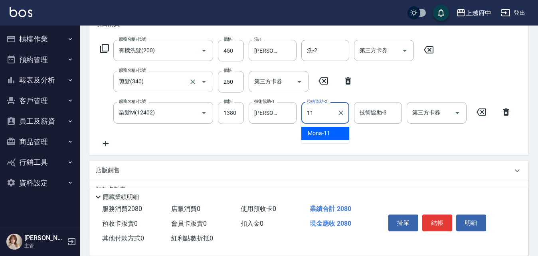
type input "Mona-11"
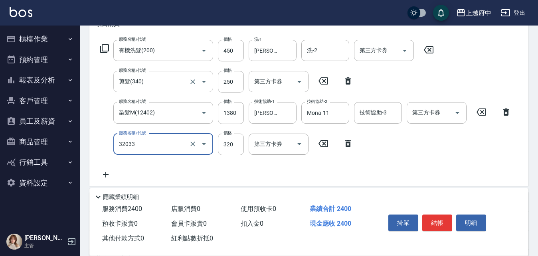
type input "頭皮隔離液(32033)"
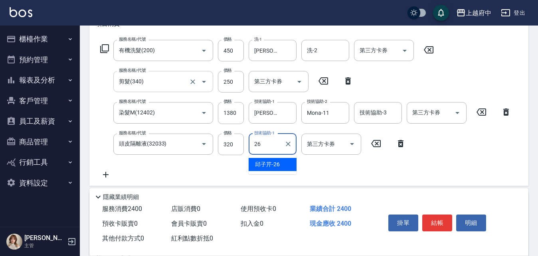
type input "邱子芹-26"
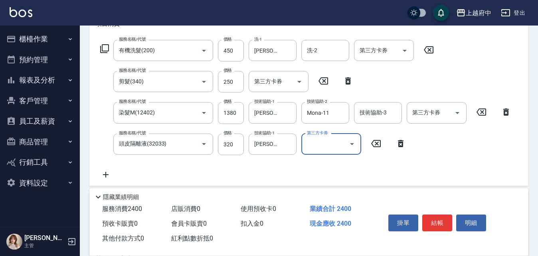
click at [383, 163] on div "服務名稱/代號 有機洗髮(200) 服務名稱/代號 價格 450 價格 洗-1 邱子芹-26 洗-1 洗-2 洗-2 第三方卡券 第三方卡券 服務名稱/代號 …" at bounding box center [306, 110] width 420 height 140
click at [348, 177] on div "服務名稱/代號 有機洗髮(200) 服務名稱/代號 價格 450 價格 洗-1 邱子芹-26 洗-1 洗-2 洗-2 第三方卡券 第三方卡券 服務名稱/代號 …" at bounding box center [306, 110] width 420 height 140
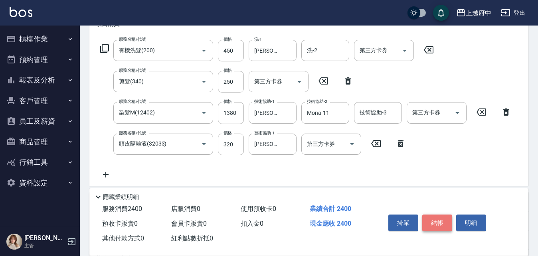
click at [434, 217] on button "結帳" at bounding box center [437, 223] width 30 height 17
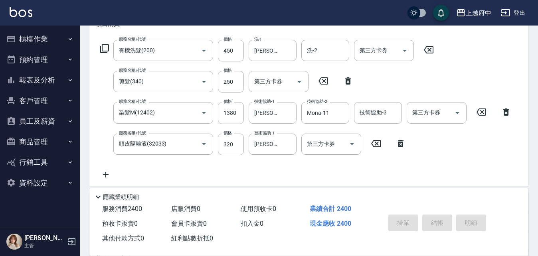
type input "2025/10/07 20:04"
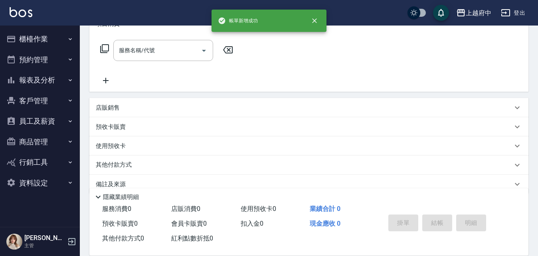
scroll to position [0, 0]
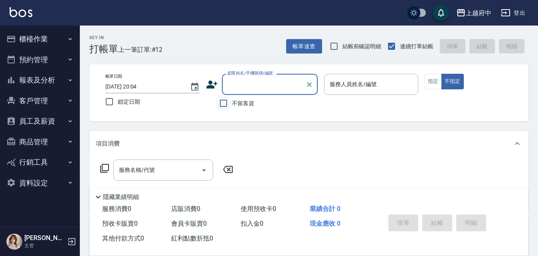
click at [222, 104] on input "不留客資" at bounding box center [223, 103] width 17 height 17
checkbox input "true"
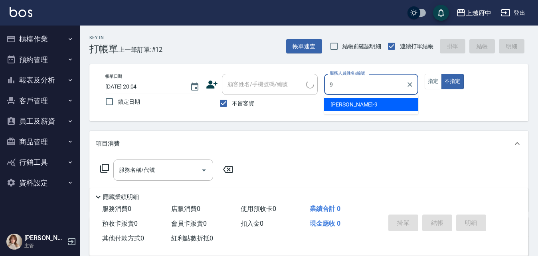
type input "David-9"
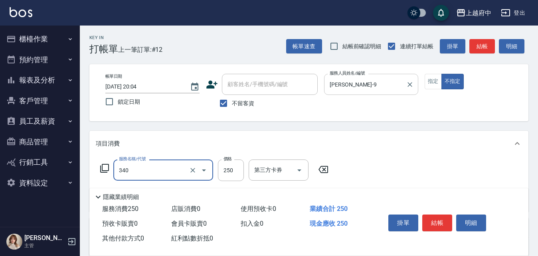
type input "剪髮(340)"
type input "450"
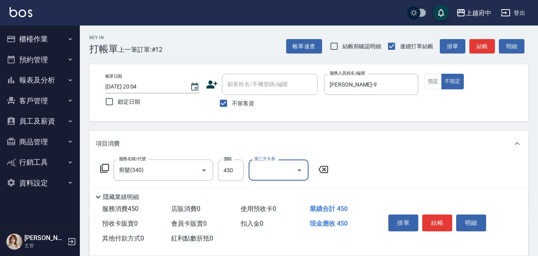
click at [388, 168] on div "服務名稱/代號 剪髮(340) 服務名稱/代號 價格 450 價格 第三方卡券 第三方卡券" at bounding box center [308, 184] width 439 height 55
click at [442, 221] on button "結帳" at bounding box center [437, 223] width 30 height 17
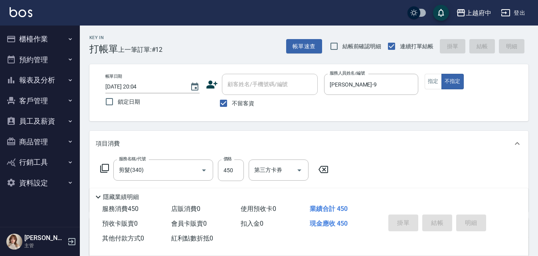
type input "2025/10/07 20:05"
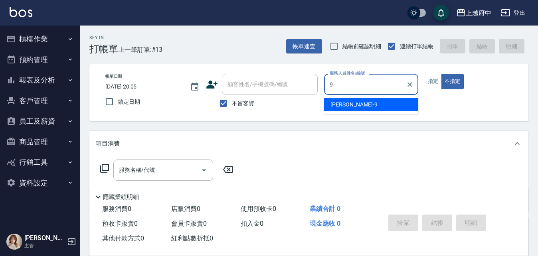
type input "David-9"
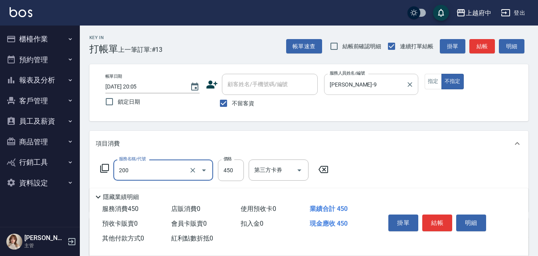
type input "有機洗髮(200)"
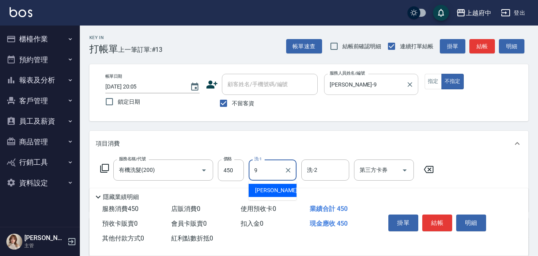
type input "David-9"
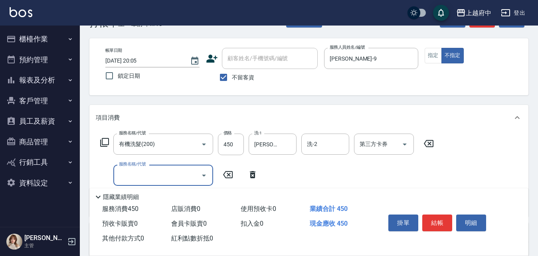
scroll to position [40, 0]
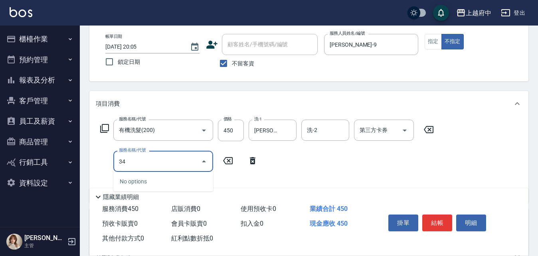
type input "3"
type input "造型/修劉海(100)"
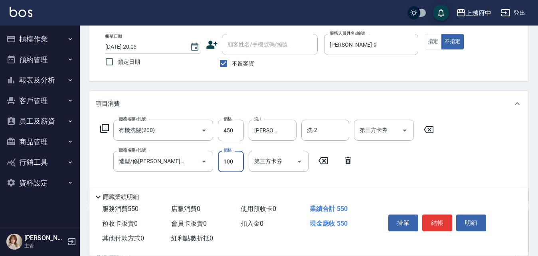
click at [405, 162] on div "服務名稱/代號 有機洗髮(200) 服務名稱/代號 價格 450 價格 洗-1 David-9 洗-1 洗-2 洗-2 第三方卡券 第三方卡券 服務名稱/代號…" at bounding box center [267, 158] width 343 height 77
click at [422, 162] on div "服務名稱/代號 有機洗髮(200) 服務名稱/代號 價格 450 價格 洗-1 David-9 洗-1 洗-2 洗-2 第三方卡券 第三方卡券 服務名稱/代號…" at bounding box center [267, 158] width 343 height 77
click at [430, 222] on button "結帳" at bounding box center [437, 223] width 30 height 17
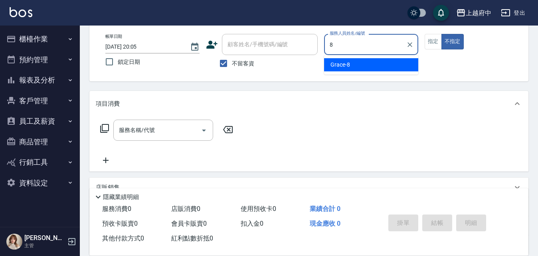
type input "Grace-8"
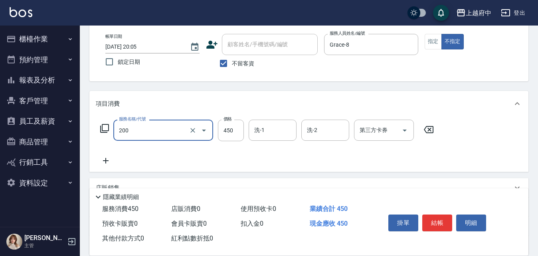
type input "有機洗髮(200)"
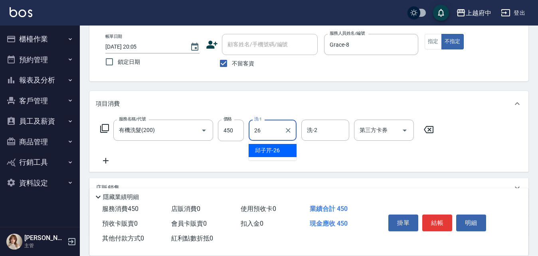
type input "邱子芹-26"
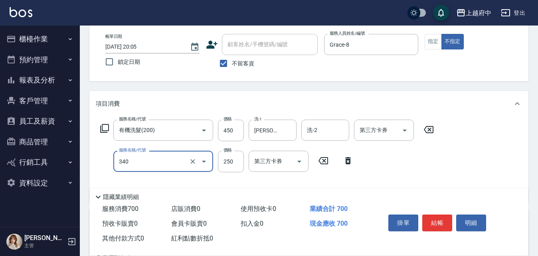
type input "剪髮(340)"
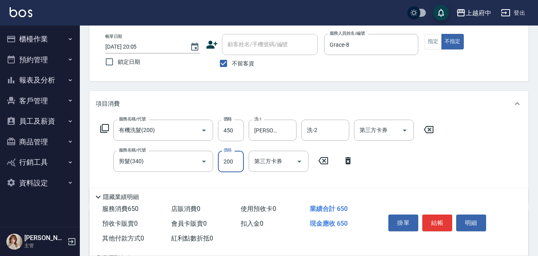
type input "200"
click at [403, 157] on div "服務名稱/代號 有機洗髮(200) 服務名稱/代號 價格 450 價格 洗-1 邱子芹-26 洗-1 洗-2 洗-2 第三方卡券 第三方卡券 服務名稱/代號 …" at bounding box center [267, 158] width 343 height 77
click at [435, 217] on button "結帳" at bounding box center [437, 223] width 30 height 17
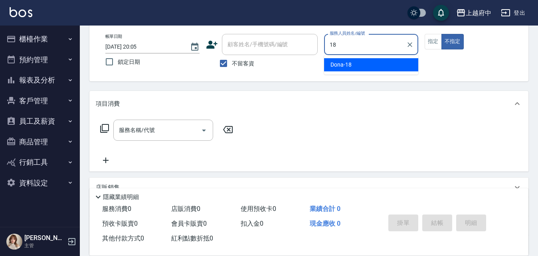
type input "Dona-18"
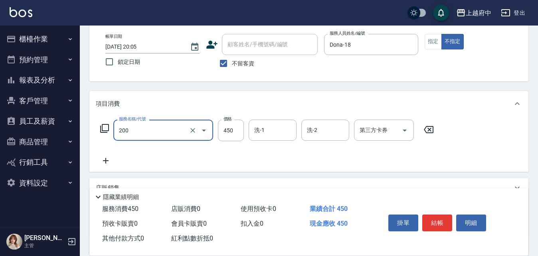
type input "有機洗髮(200)"
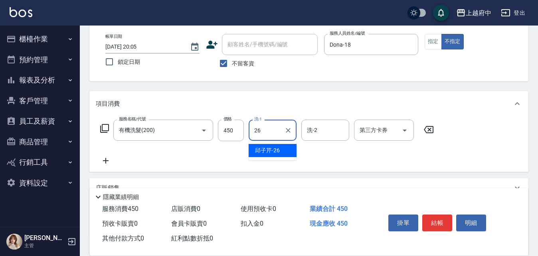
type input "邱子芹-26"
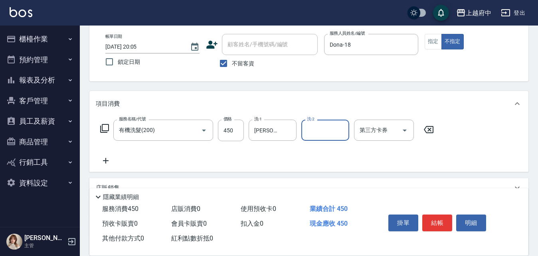
click at [268, 150] on div "服務名稱/代號 有機洗髮(200) 服務名稱/代號 價格 450 價格 洗-1 邱子芹-26 洗-1 洗-2 洗-2 第三方卡券 第三方卡券" at bounding box center [267, 143] width 343 height 46
click at [440, 220] on button "結帳" at bounding box center [437, 223] width 30 height 17
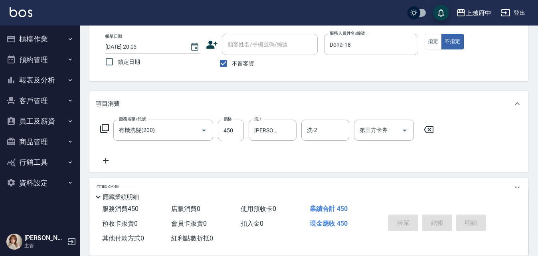
type input "2025/10/07 20:06"
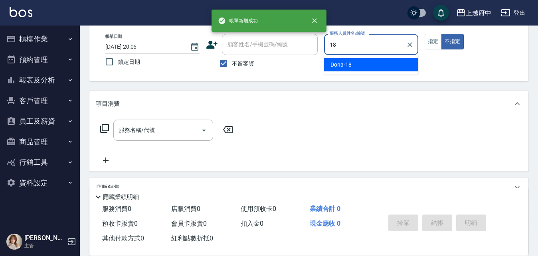
type input "Dona-18"
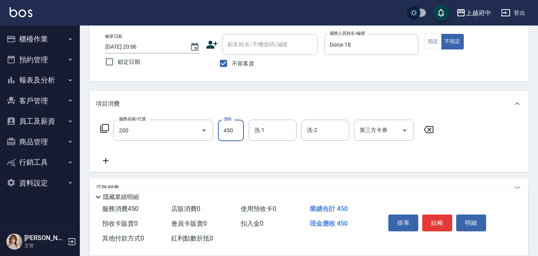
type input "有機洗髮(200)"
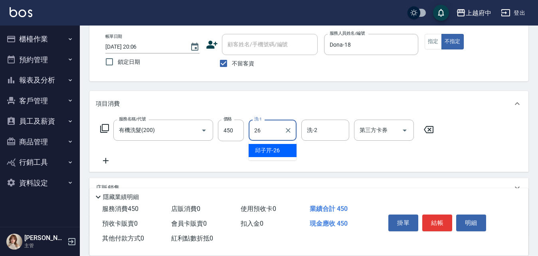
type input "邱子芹-26"
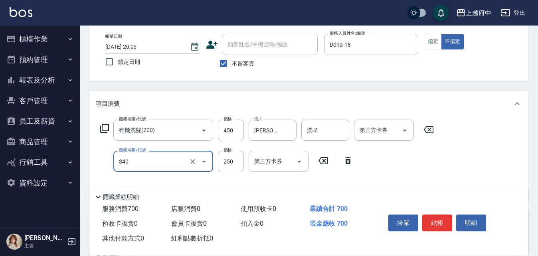
type input "剪髮(340)"
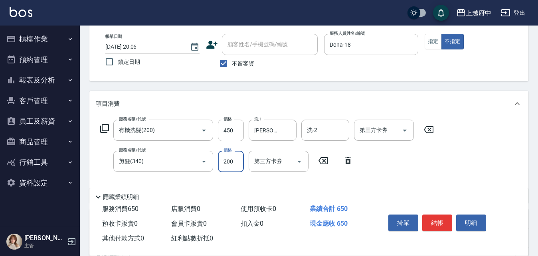
type input "200"
click at [384, 171] on div "服務名稱/代號 有機洗髮(200) 服務名稱/代號 價格 450 價格 洗-1 邱子芹-26 洗-1 洗-2 洗-2 第三方卡券 第三方卡券 服務名稱/代號 …" at bounding box center [267, 158] width 343 height 77
click at [439, 218] on button "結帳" at bounding box center [437, 223] width 30 height 17
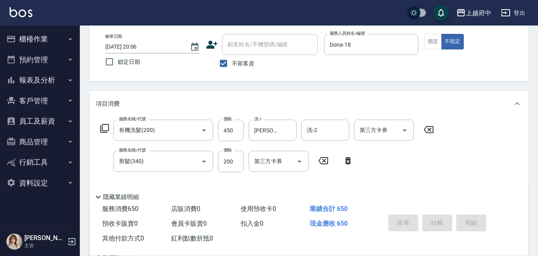
type input "2025/10/07 20:07"
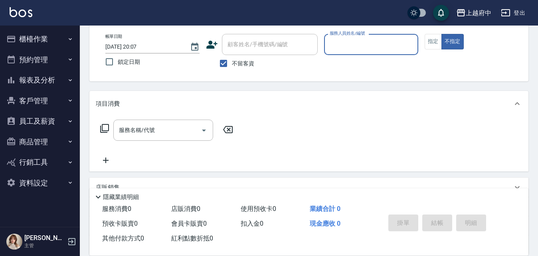
click at [6, 31] on button "櫃檯作業" at bounding box center [39, 39] width 73 height 21
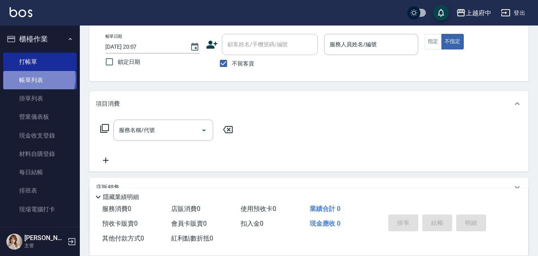
click at [38, 79] on link "帳單列表" at bounding box center [39, 80] width 73 height 18
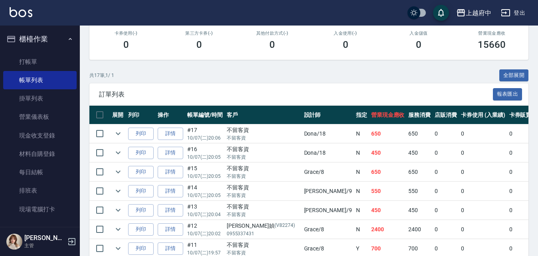
scroll to position [160, 0]
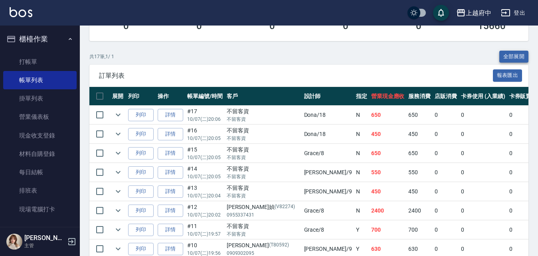
click at [511, 51] on button "全部展開" at bounding box center [514, 57] width 30 height 12
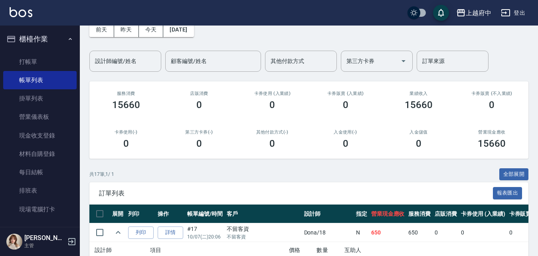
scroll to position [31, 0]
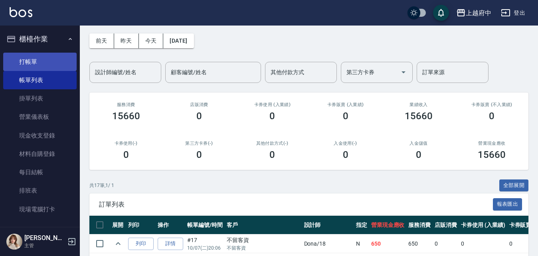
click at [40, 63] on link "打帳單" at bounding box center [39, 62] width 73 height 18
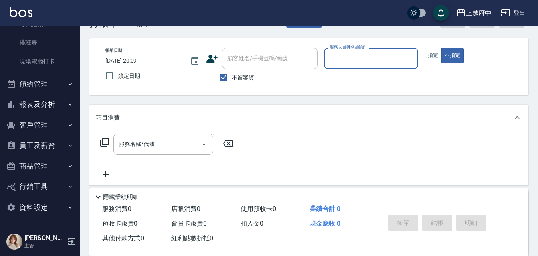
scroll to position [40, 0]
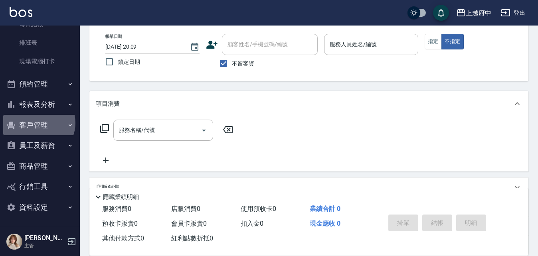
click at [38, 123] on button "客戶管理" at bounding box center [39, 125] width 73 height 21
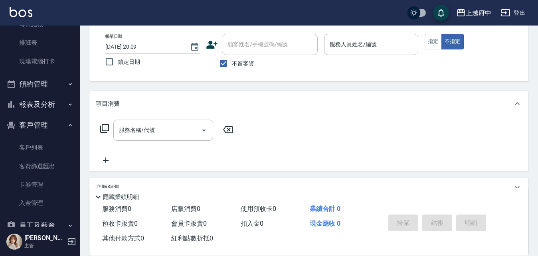
click at [42, 123] on button "客戶管理" at bounding box center [39, 125] width 73 height 21
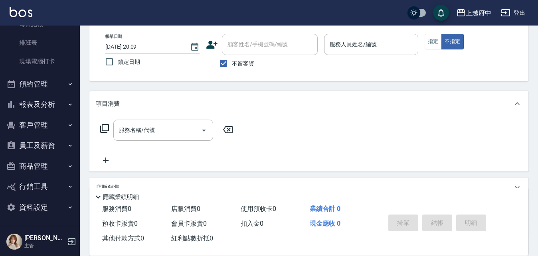
drag, startPoint x: 43, startPoint y: 102, endPoint x: 28, endPoint y: 139, distance: 40.3
click at [43, 101] on button "報表及分析" at bounding box center [39, 104] width 73 height 21
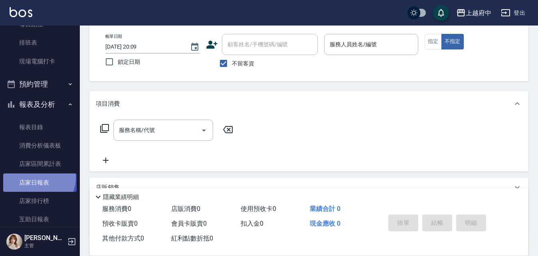
click at [38, 178] on link "店家日報表" at bounding box center [39, 183] width 73 height 18
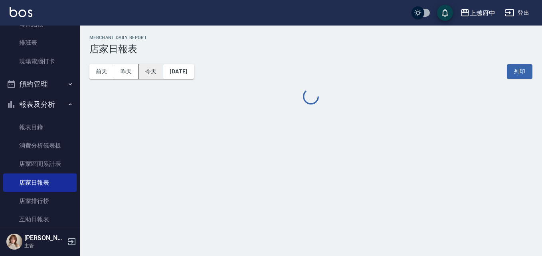
click at [157, 69] on button "今天" at bounding box center [151, 71] width 25 height 15
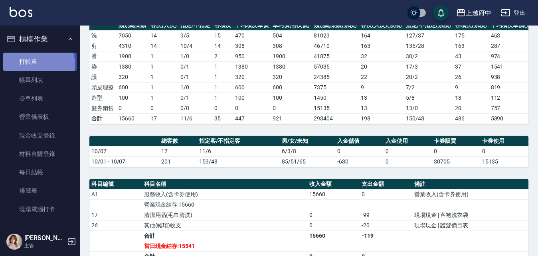
click at [35, 64] on link "打帳單" at bounding box center [39, 62] width 73 height 18
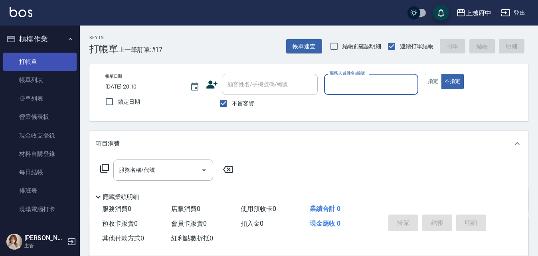
click at [38, 59] on link "打帳單" at bounding box center [39, 62] width 73 height 18
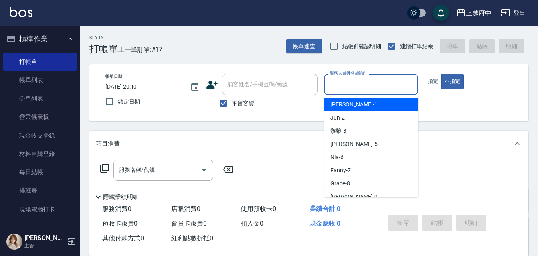
click at [359, 87] on input "服務人員姓名/編號" at bounding box center [371, 84] width 87 height 14
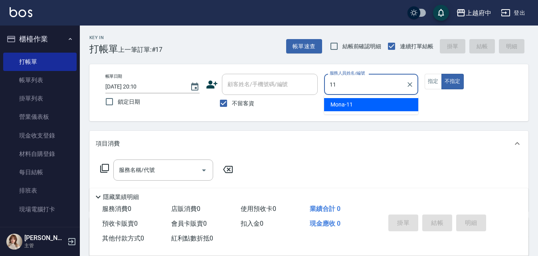
type input "Mona-11"
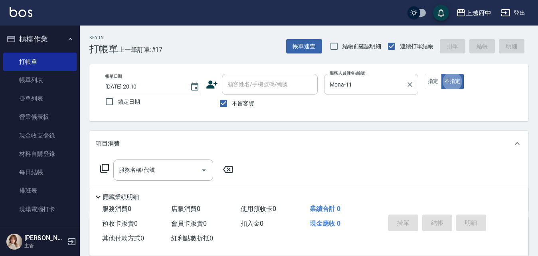
type button "false"
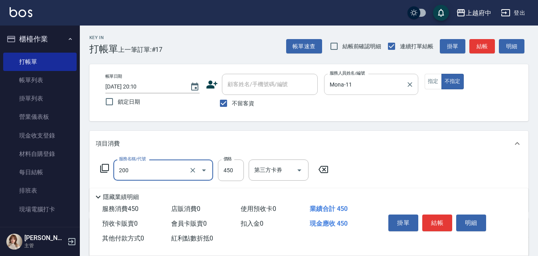
type input "有機洗髮(200)"
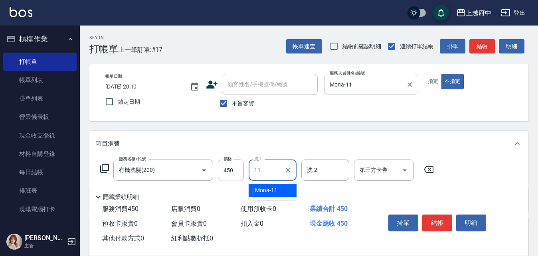
type input "Mona-11"
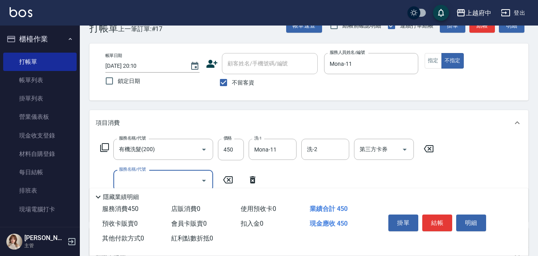
scroll to position [40, 0]
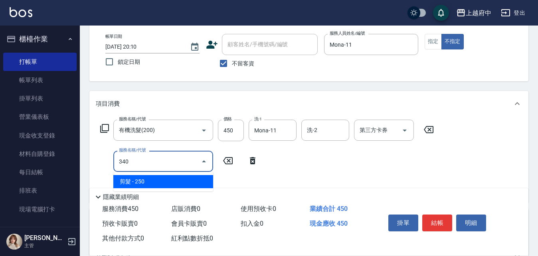
type input "剪髮(340)"
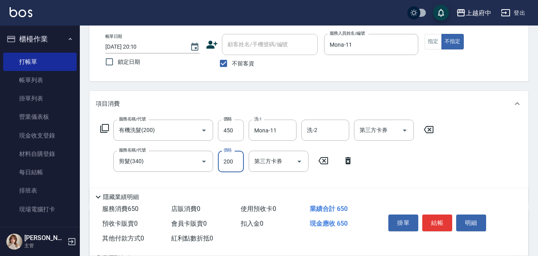
type input "200"
click at [416, 147] on div "服務名稱/代號 有機洗髮(200) 服務名稱/代號 價格 450 價格 洗-1 Mona-11 洗-1 洗-2 洗-2 第三方卡券 第三方卡券 服務名稱/代號…" at bounding box center [267, 158] width 343 height 77
click at [444, 220] on button "結帳" at bounding box center [437, 223] width 30 height 17
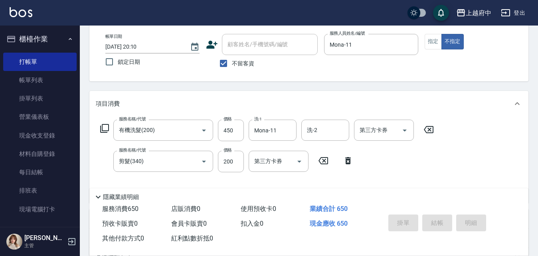
type input "2025/10/07 20:12"
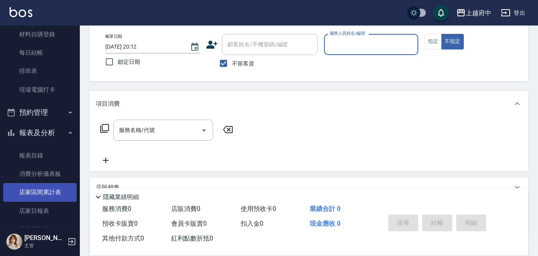
scroll to position [160, 0]
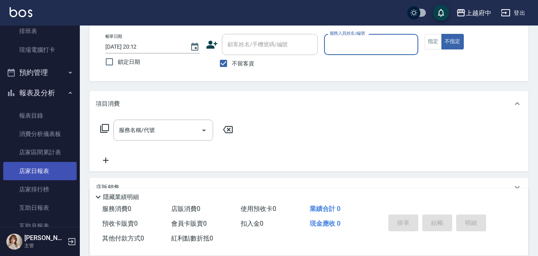
drag, startPoint x: 36, startPoint y: 170, endPoint x: 44, endPoint y: 166, distance: 9.5
click at [36, 170] on link "店家日報表" at bounding box center [39, 171] width 73 height 18
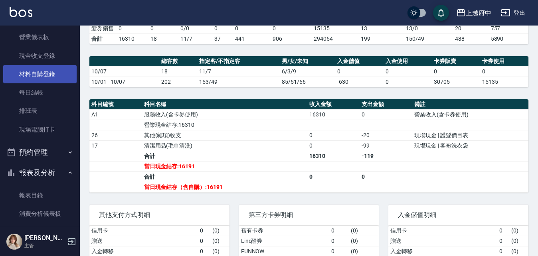
scroll to position [40, 0]
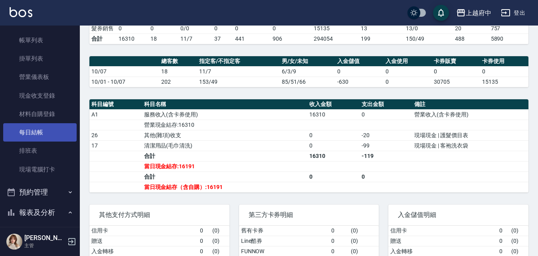
click at [31, 137] on link "每日結帳" at bounding box center [39, 132] width 73 height 18
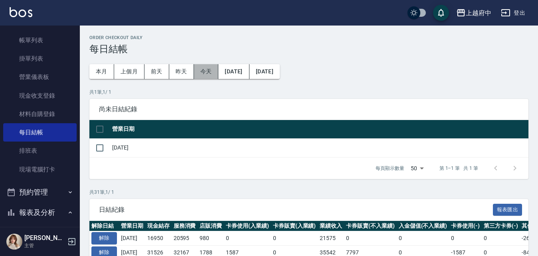
click at [200, 75] on button "今天" at bounding box center [206, 71] width 25 height 15
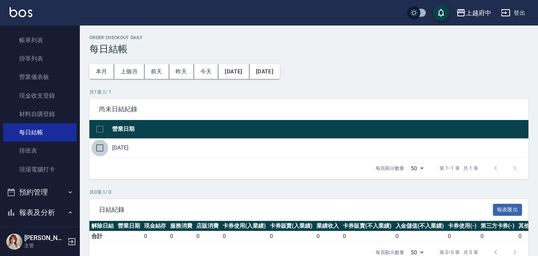
click at [97, 151] on input "checkbox" at bounding box center [99, 148] width 17 height 17
checkbox input "true"
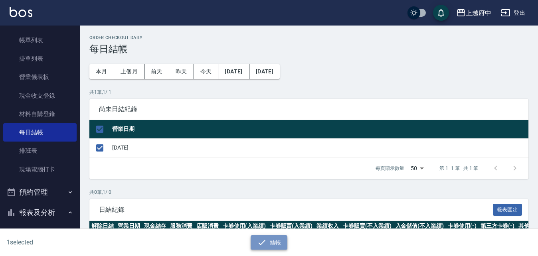
click at [281, 243] on button "結帳" at bounding box center [269, 243] width 37 height 15
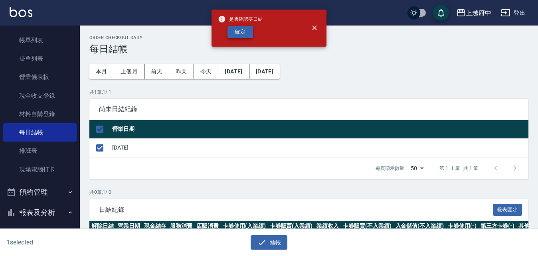
click at [238, 35] on button "確定" at bounding box center [241, 32] width 26 height 12
checkbox input "false"
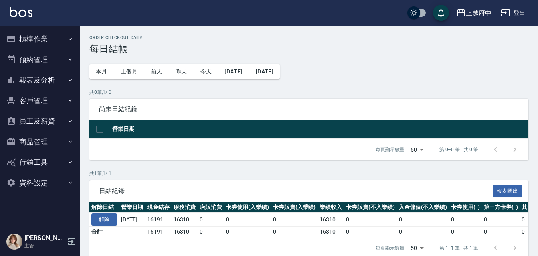
click at [44, 80] on button "報表及分析" at bounding box center [39, 80] width 73 height 21
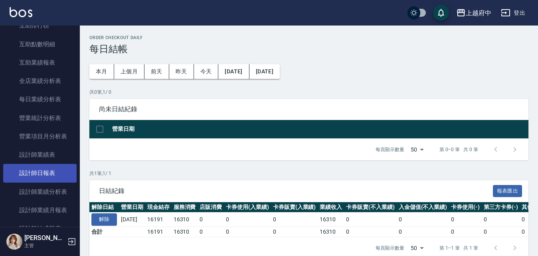
scroll to position [240, 0]
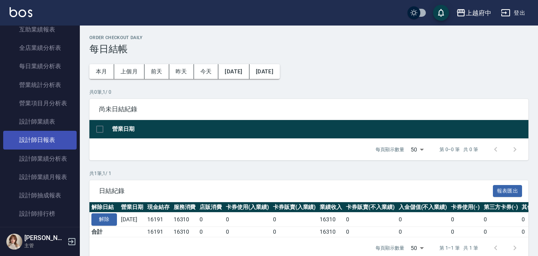
click at [50, 141] on link "設計師日報表" at bounding box center [39, 140] width 73 height 18
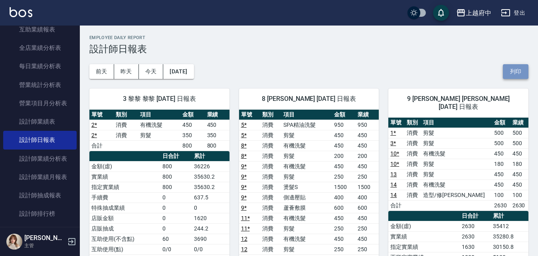
click at [519, 77] on button "列印" at bounding box center [516, 71] width 26 height 15
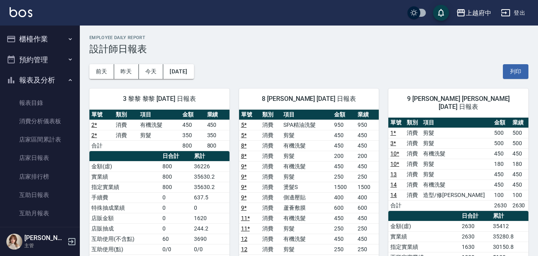
drag, startPoint x: 40, startPoint y: 40, endPoint x: 32, endPoint y: 50, distance: 13.3
click at [40, 40] on button "櫃檯作業" at bounding box center [39, 39] width 73 height 21
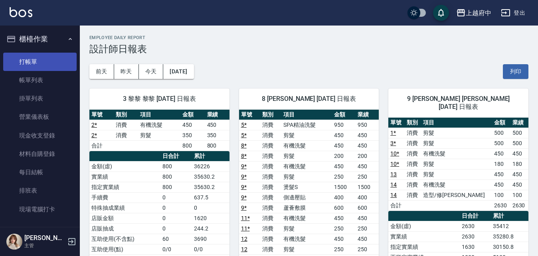
click at [36, 63] on link "打帳單" at bounding box center [39, 62] width 73 height 18
